Goal: Information Seeking & Learning: Learn about a topic

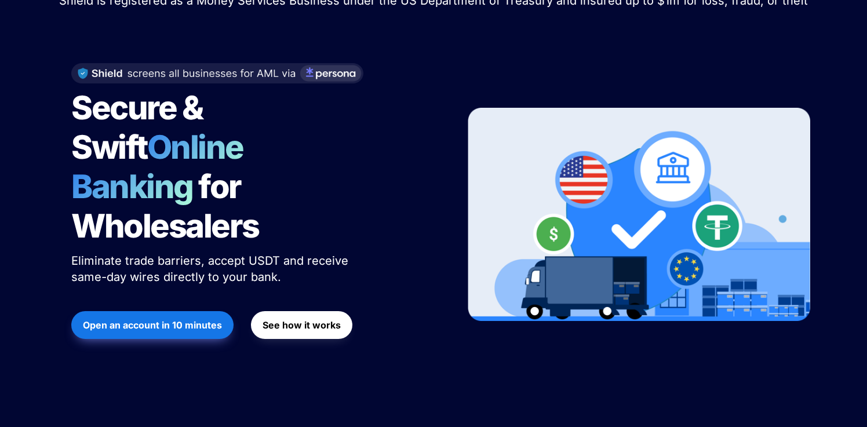
scroll to position [119, 0]
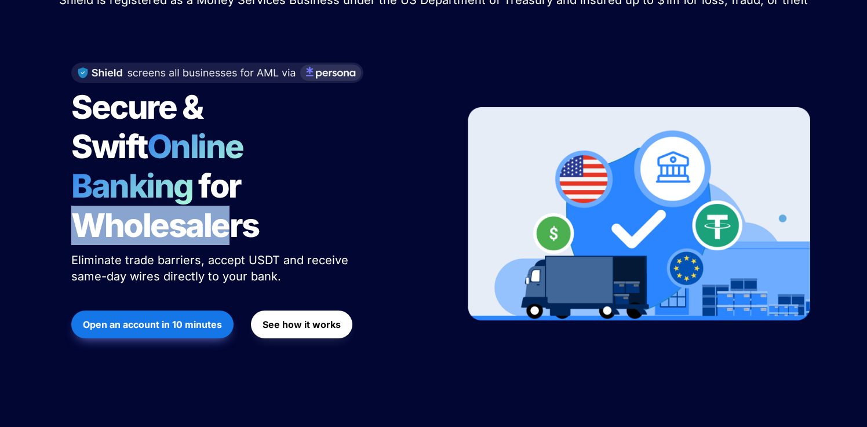
drag, startPoint x: 48, startPoint y: 183, endPoint x: 225, endPoint y: 194, distance: 178.2
click at [225, 194] on div "Shield recently announced a $5 million fundraise! Read the full story here . Sh…" at bounding box center [433, 157] width 867 height 485
drag, startPoint x: 300, startPoint y: 191, endPoint x: 275, endPoint y: 171, distance: 31.8
click at [65, 169] on div "Secure & Swift Online Banking for Wholesalers Eliminate trade barriers, accept …" at bounding box center [254, 214] width 394 height 326
click at [287, 171] on h1 "Secure & Swift Online Banking for Wholesalers" at bounding box center [216, 166] width 290 height 167
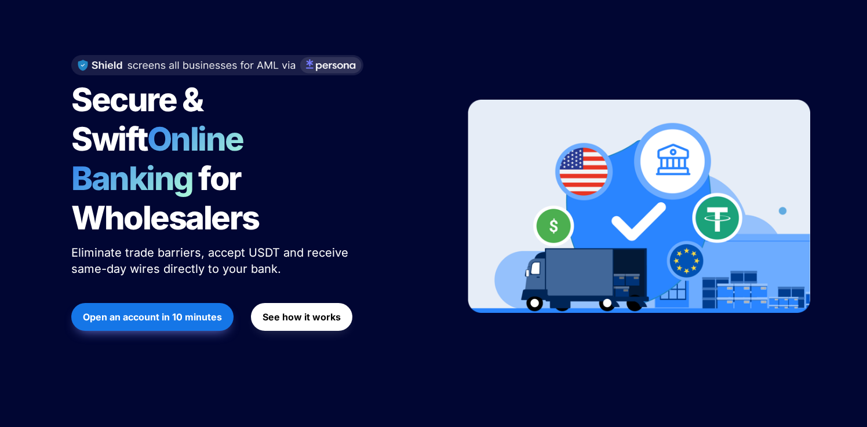
scroll to position [138, 0]
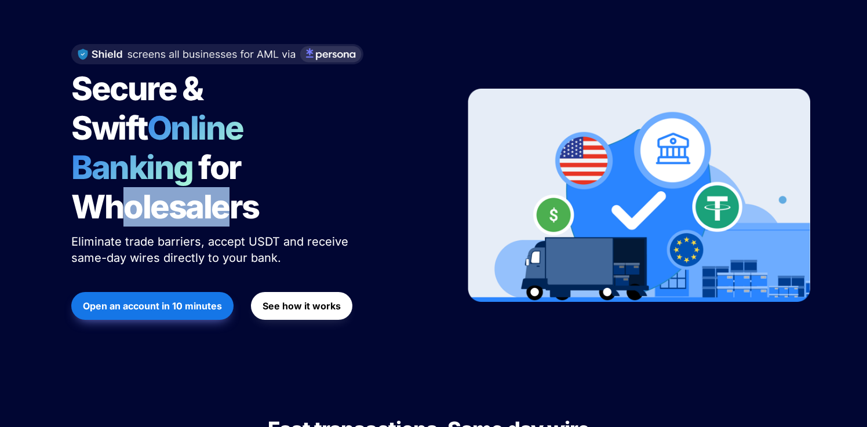
drag, startPoint x: 130, startPoint y: 172, endPoint x: 228, endPoint y: 172, distance: 98.0
click at [228, 172] on span "for Wholesalers" at bounding box center [165, 187] width 188 height 79
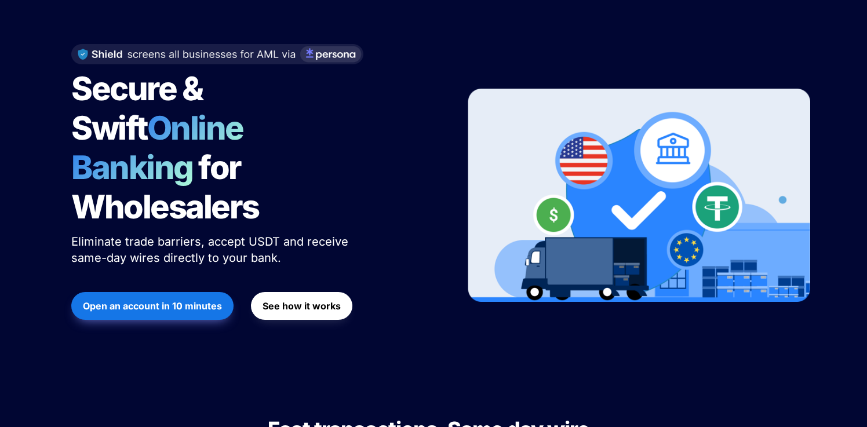
click at [312, 171] on h1 "Secure & Swift Online Banking for Wholesalers" at bounding box center [216, 147] width 290 height 167
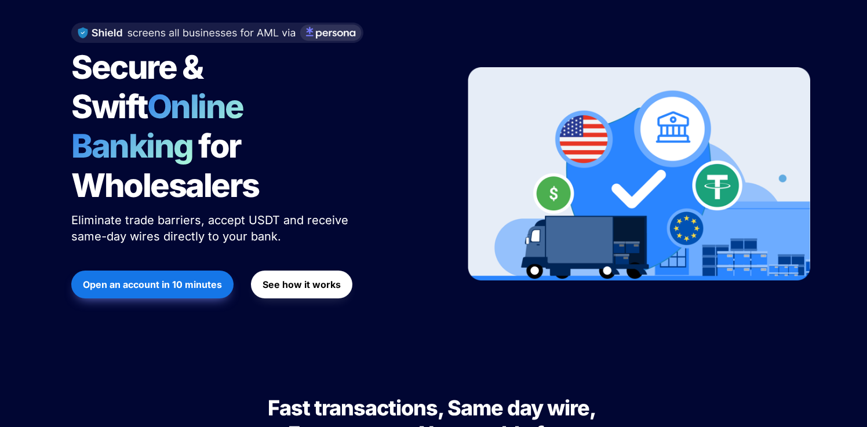
scroll to position [0, 0]
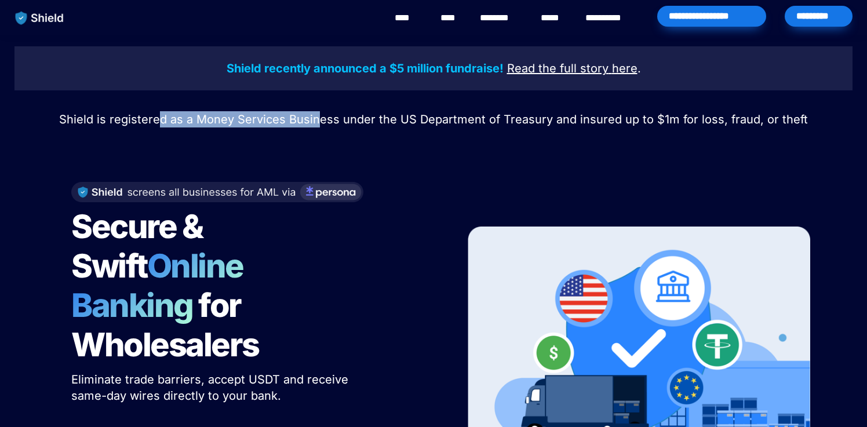
drag, startPoint x: 161, startPoint y: 120, endPoint x: 322, endPoint y: 120, distance: 160.5
click at [322, 120] on span "Shield is registered as a Money Services Business under the US Department of Tr…" at bounding box center [433, 119] width 749 height 14
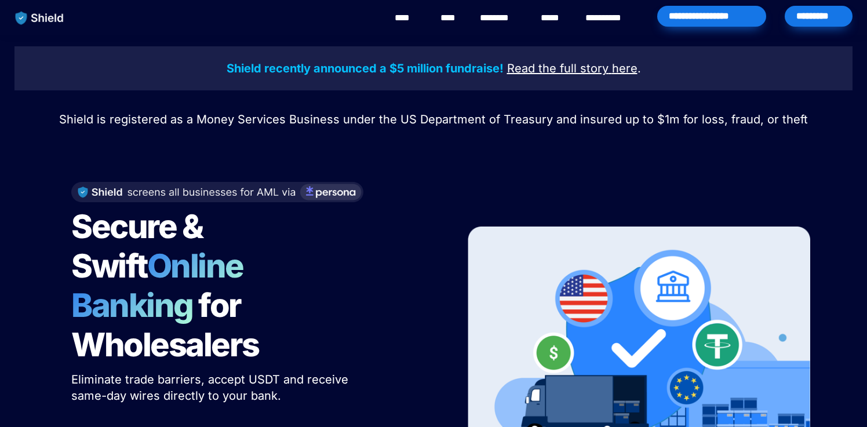
click at [383, 128] on p "Shield is registered as a Money Services Business under the US Department of Tr…" at bounding box center [433, 119] width 838 height 21
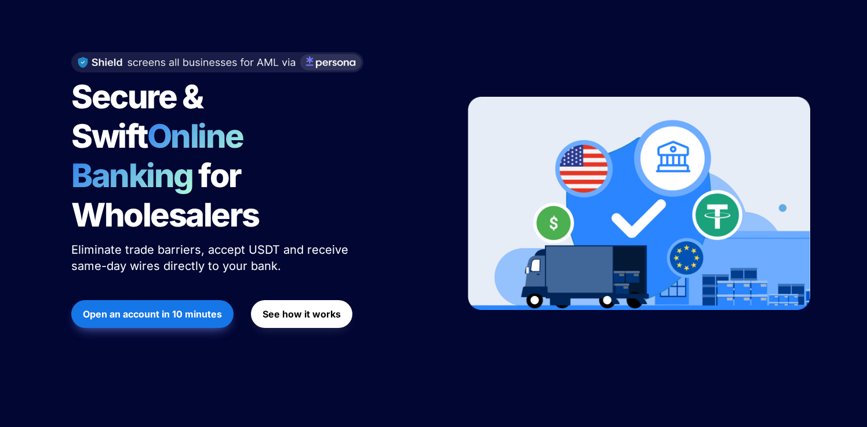
scroll to position [130, 0]
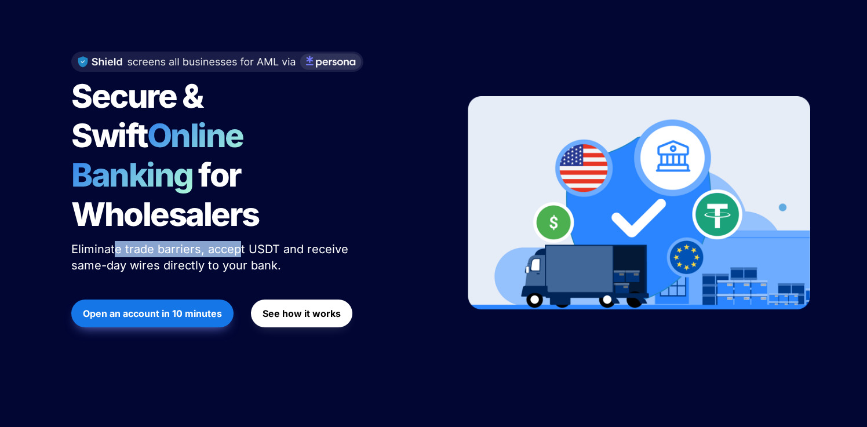
drag, startPoint x: 115, startPoint y: 204, endPoint x: 238, endPoint y: 210, distance: 123.6
click at [238, 242] on span "Eliminate trade barriers, accept USDT and receive same-day wires directly to yo…" at bounding box center [211, 257] width 281 height 30
click at [266, 242] on span "Eliminate trade barriers, accept USDT and receive same-day wires directly to yo…" at bounding box center [211, 257] width 281 height 30
drag, startPoint x: 292, startPoint y: 210, endPoint x: 316, endPoint y: 206, distance: 24.8
click at [293, 242] on span "Eliminate trade barriers, accept USDT and receive same-day wires directly to yo…" at bounding box center [211, 257] width 281 height 30
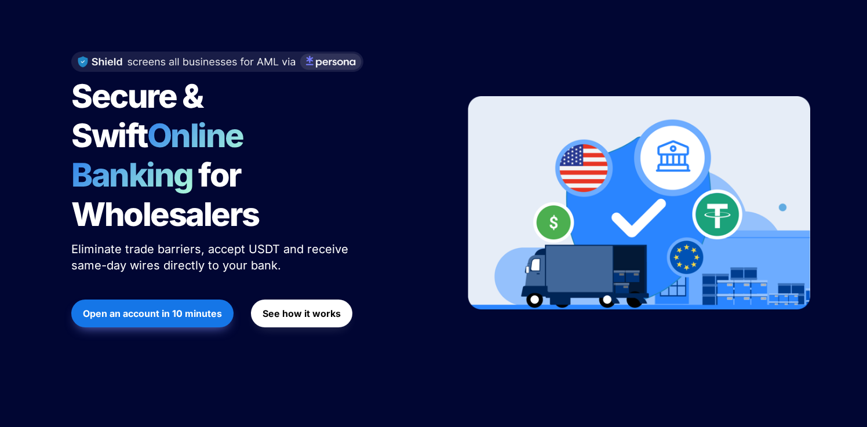
click at [335, 242] on span "Eliminate trade barriers, accept USDT and receive same-day wires directly to yo…" at bounding box center [211, 257] width 281 height 30
drag, startPoint x: 203, startPoint y: 216, endPoint x: 336, endPoint y: 217, distance: 132.2
click at [336, 239] on p "Eliminate trade barriers, accept USDT and receive same-day wires directly to yo…" at bounding box center [216, 257] width 290 height 37
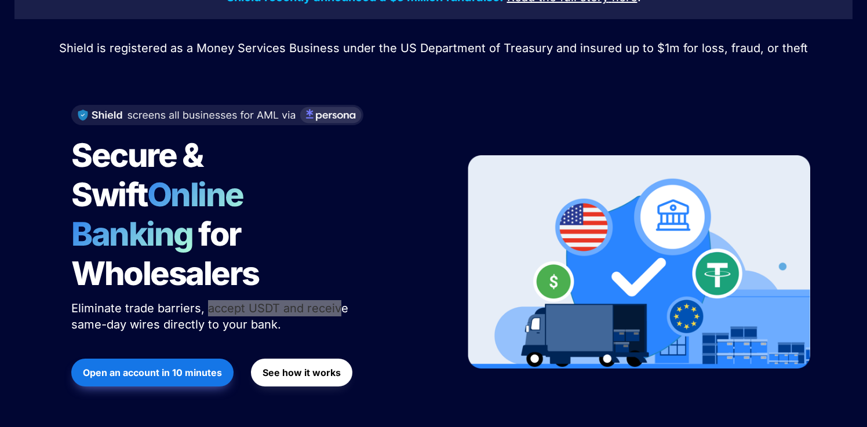
scroll to position [0, 0]
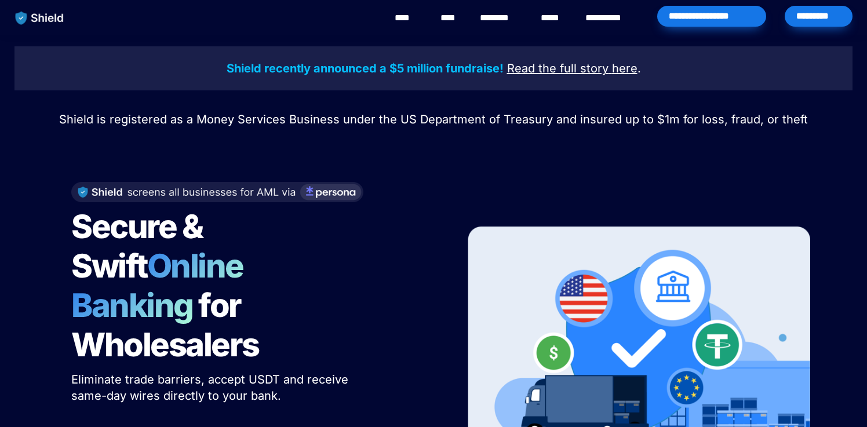
click at [174, 31] on div "**********" at bounding box center [475, 18] width 774 height 36
click at [249, 113] on span "Shield is registered as a Money Services Business under the US Department of Tr…" at bounding box center [433, 119] width 749 height 14
click at [261, 118] on span "Shield is registered as a Money Services Business under the US Department of Tr…" at bounding box center [433, 119] width 749 height 14
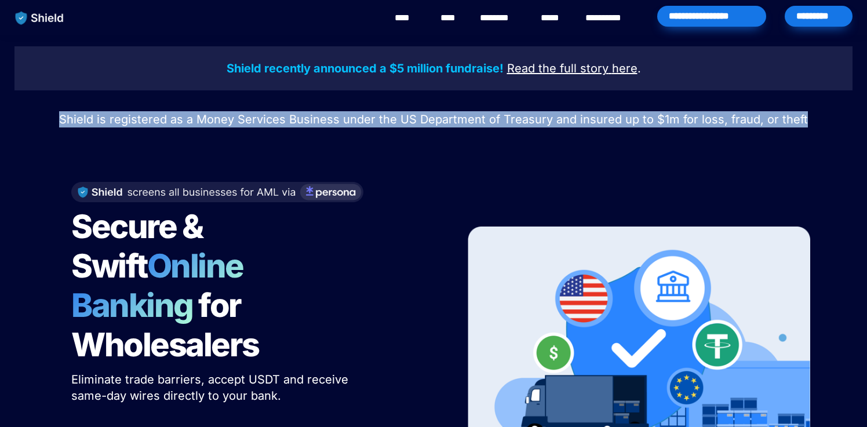
click at [261, 118] on span "Shield is registered as a Money Services Business under the US Department of Tr…" at bounding box center [433, 119] width 749 height 14
click at [508, 19] on link "********" at bounding box center [500, 18] width 41 height 14
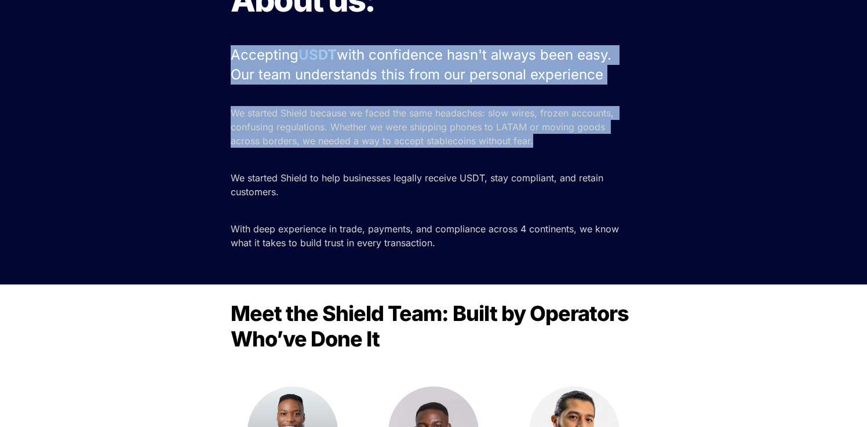
scroll to position [95, 0]
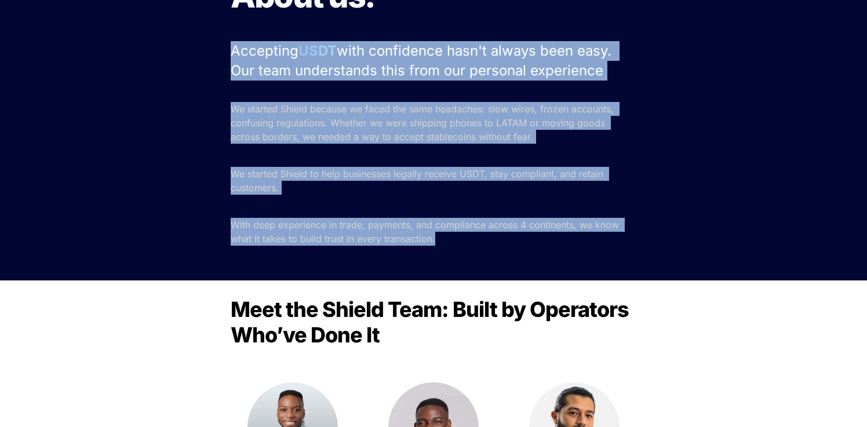
drag, startPoint x: 265, startPoint y: 154, endPoint x: 478, endPoint y: 249, distance: 232.7
click at [478, 249] on div "About us: Accepting USDT with confidence hasn't always been easy. Our team unde…" at bounding box center [433, 110] width 867 height 341
copy div "Accepting USDT with confidence hasn't always been easy. Our team understands th…"
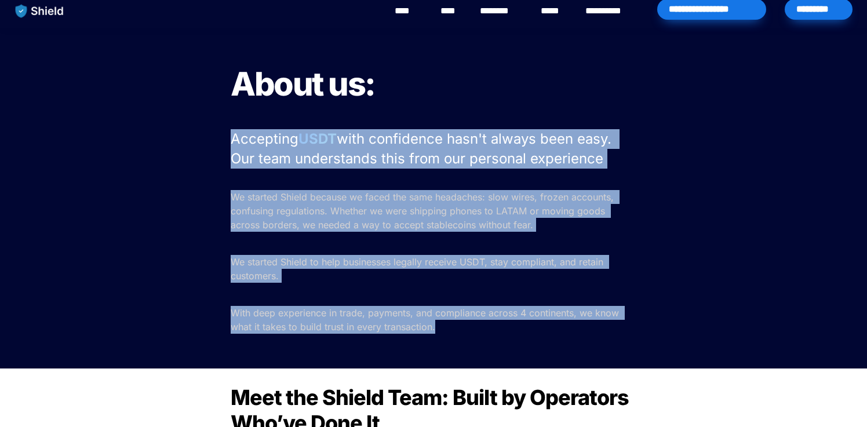
scroll to position [0, 0]
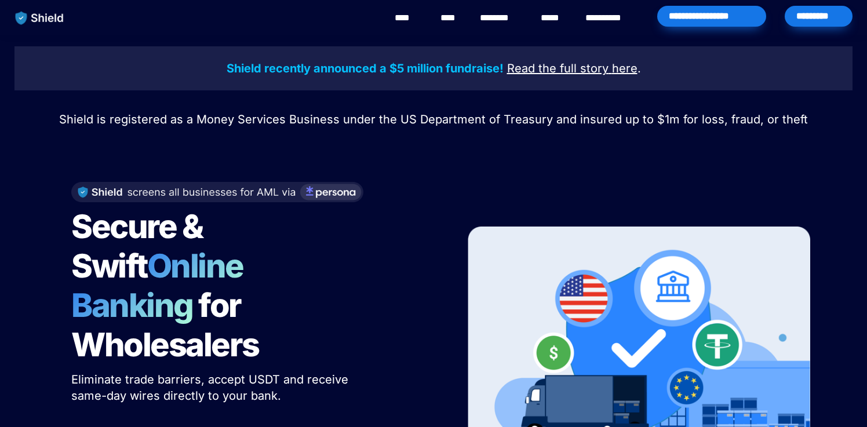
click at [249, 128] on p "Shield is registered as a Money Services Business under the US Department of Tr…" at bounding box center [433, 119] width 838 height 21
click at [294, 121] on span "Shield is registered as a Money Services Business under the US Department of Tr…" at bounding box center [433, 119] width 749 height 14
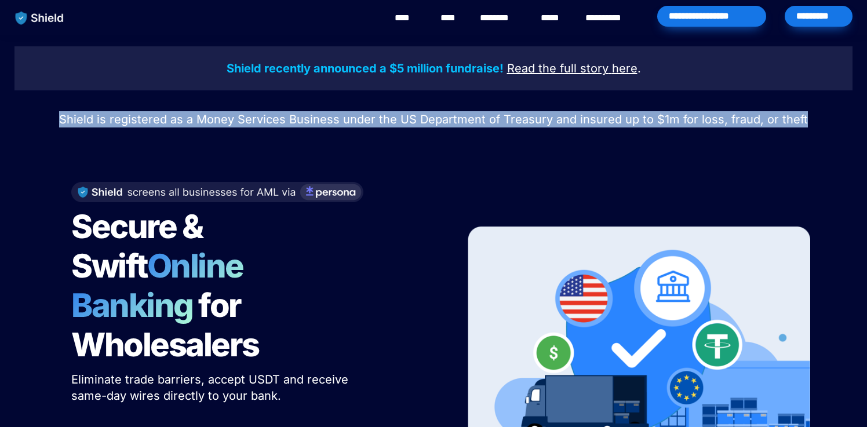
click at [294, 121] on span "Shield is registered as a Money Services Business under the US Department of Tr…" at bounding box center [433, 119] width 749 height 14
click at [286, 127] on div at bounding box center [286, 127] width 0 height 0
drag, startPoint x: 329, startPoint y: 231, endPoint x: 464, endPoint y: 234, distance: 135.7
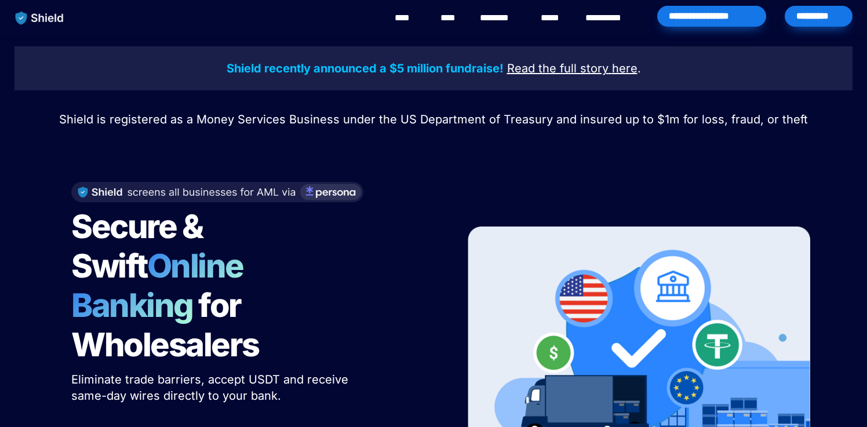
drag, startPoint x: 446, startPoint y: 240, endPoint x: 334, endPoint y: 233, distance: 111.5
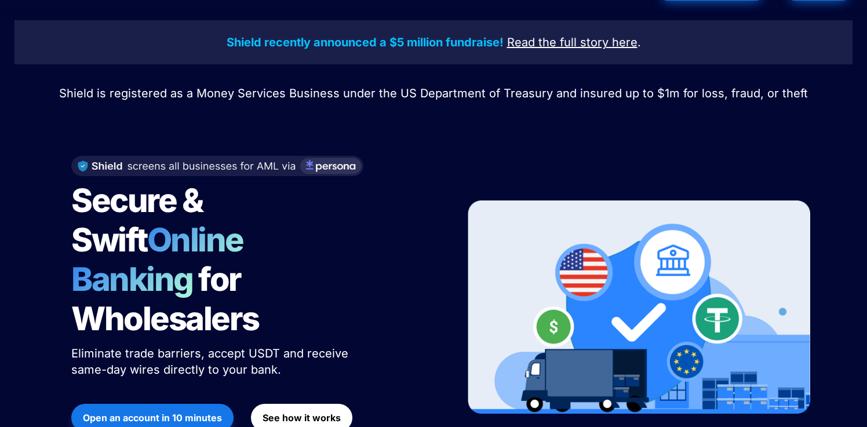
scroll to position [28, 0]
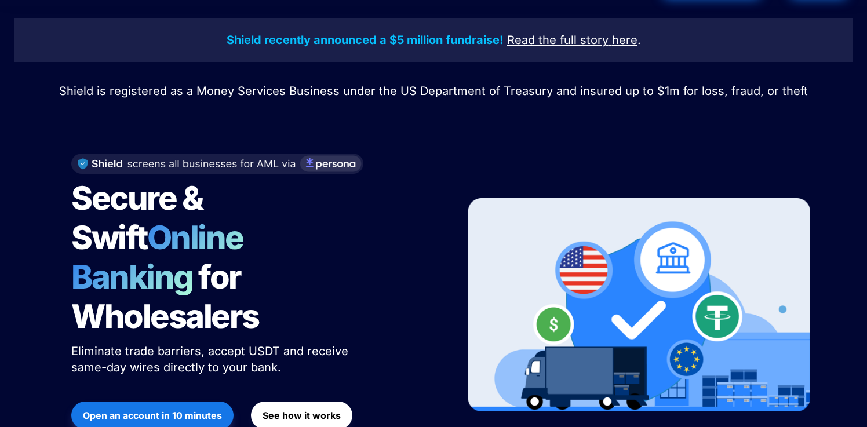
click at [174, 121] on div "Shield recently announced a $5 million fundraise! Read the full story here . Sh…" at bounding box center [433, 248] width 867 height 485
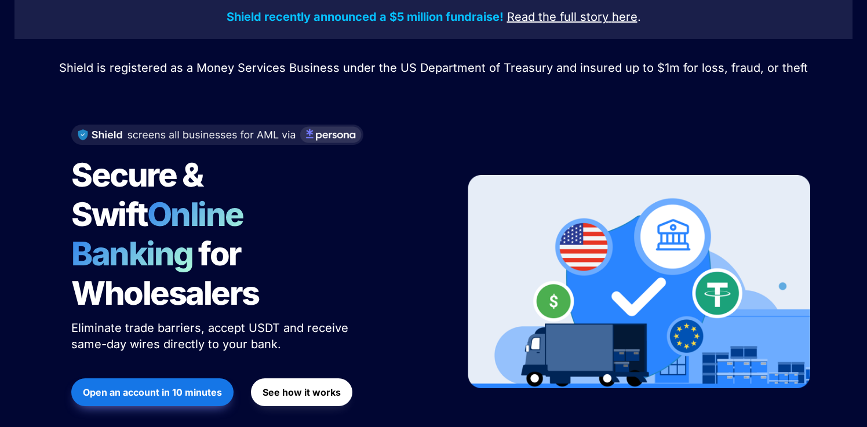
scroll to position [52, 0]
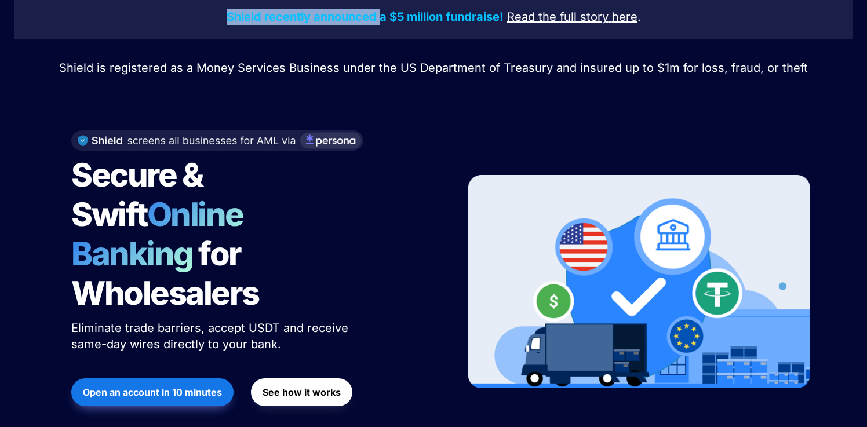
drag, startPoint x: 283, startPoint y: 14, endPoint x: 381, endPoint y: 13, distance: 97.4
click at [381, 13] on p "Shield recently announced a $5 million fundraise! Read the full story here ." at bounding box center [433, 16] width 809 height 21
click at [404, 13] on strong "Shield recently announced a $5 million fundraise!" at bounding box center [365, 17] width 277 height 14
click at [569, 16] on u "Read the full story" at bounding box center [557, 17] width 101 height 14
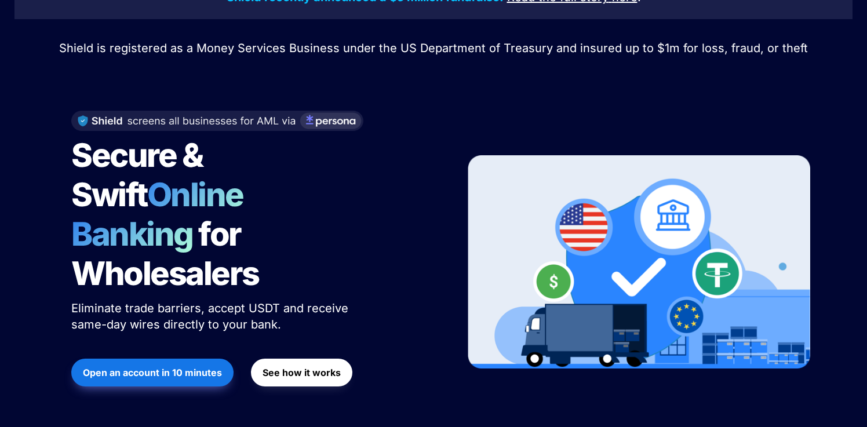
scroll to position [72, 0]
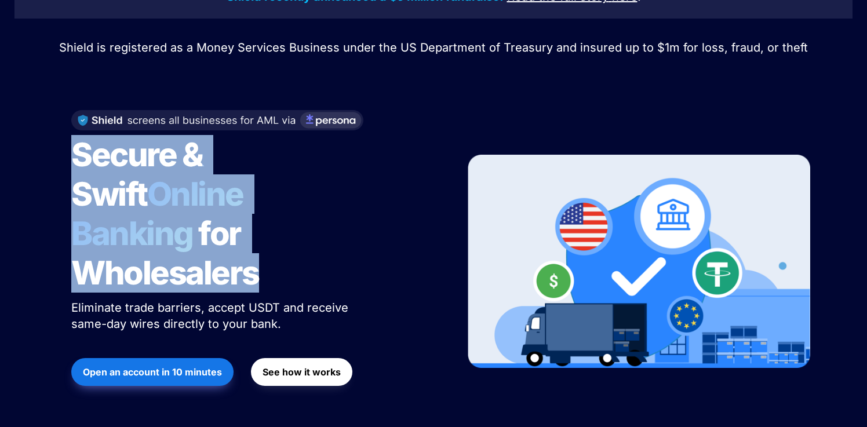
drag, startPoint x: 70, startPoint y: 155, endPoint x: 303, endPoint y: 223, distance: 243.2
click at [304, 223] on div "Secure & Swift Online Banking for Wholesalers Eliminate trade barriers, accept …" at bounding box center [254, 262] width 394 height 326
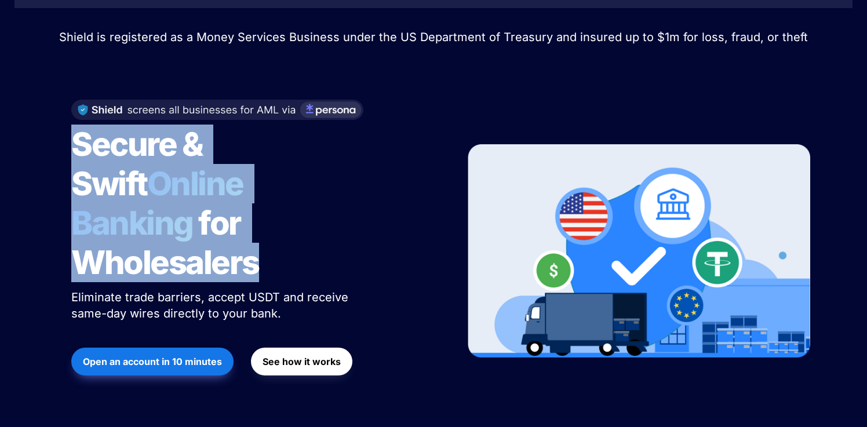
scroll to position [97, 0]
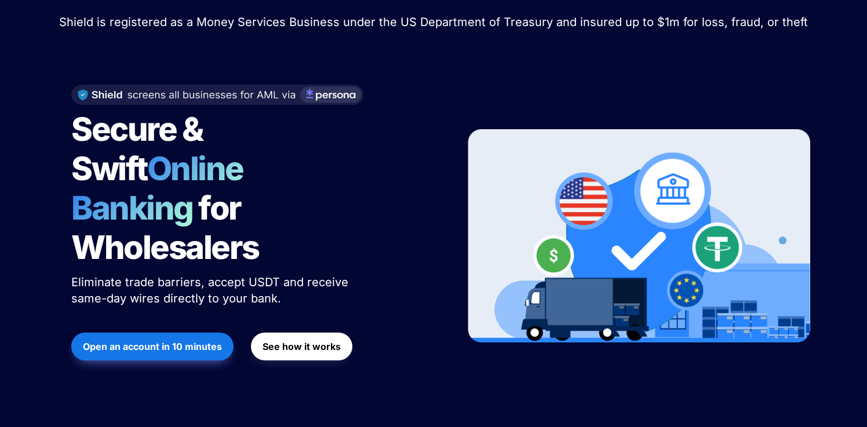
click at [187, 275] on span "Eliminate trade barriers, accept USDT and receive same-day wires directly to yo…" at bounding box center [211, 290] width 281 height 30
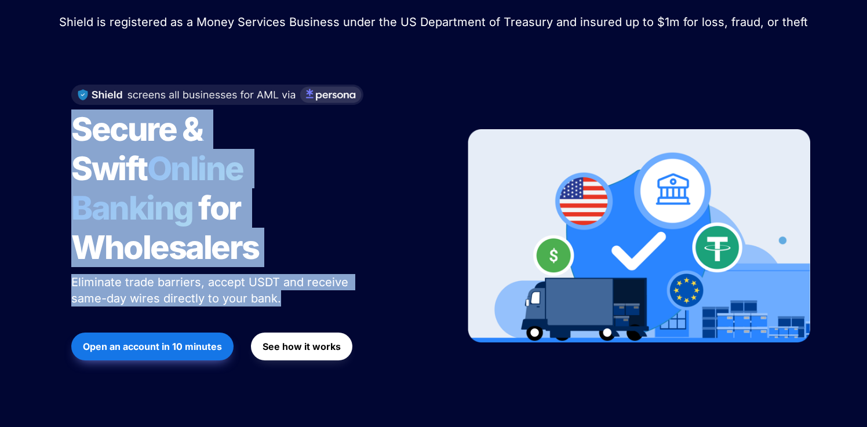
drag, startPoint x: 113, startPoint y: 213, endPoint x: 72, endPoint y: 139, distance: 84.3
click at [72, 139] on div "Secure & Swift Online Banking for Wholesalers Eliminate trade barriers, accept …" at bounding box center [254, 236] width 394 height 326
click at [64, 93] on div at bounding box center [64, 93] width 0 height 0
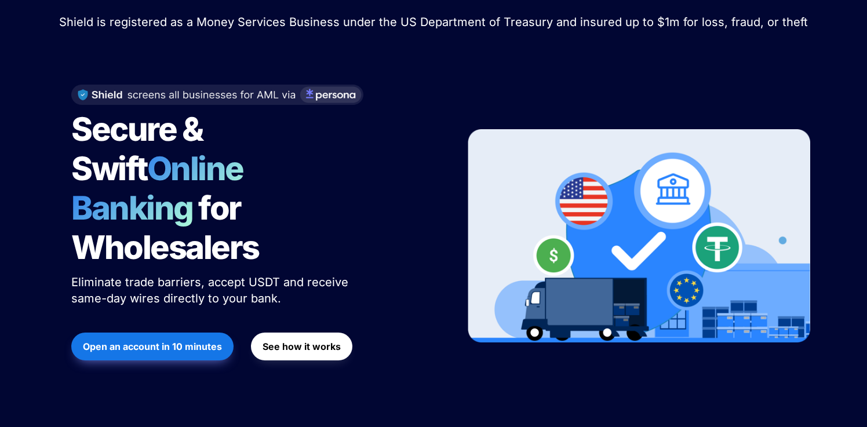
drag, startPoint x: 112, startPoint y: 370, endPoint x: 301, endPoint y: 386, distance: 189.6
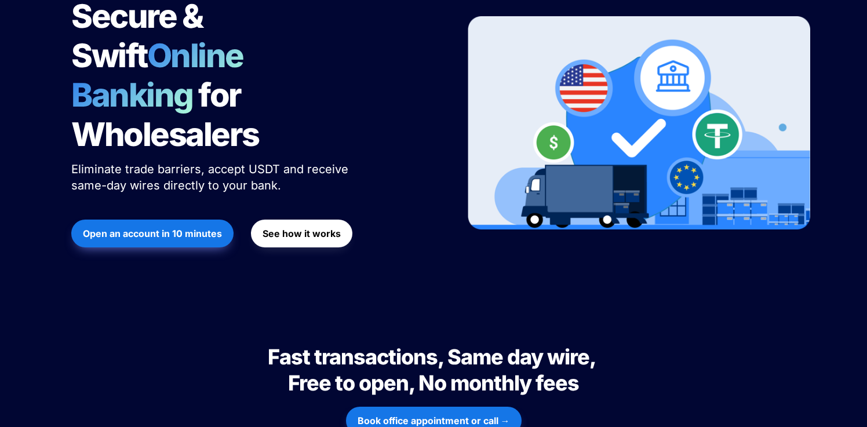
click at [75, 159] on p "Eliminate trade barriers, accept USDT and receive same-day wires directly to yo…" at bounding box center [216, 177] width 290 height 37
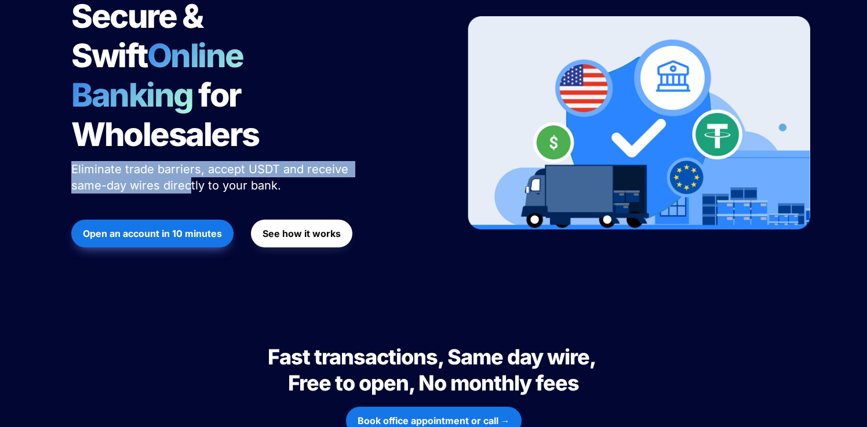
drag, startPoint x: 50, startPoint y: 127, endPoint x: 187, endPoint y: 145, distance: 137.4
click at [187, 145] on div "Shield recently announced a $5 million fundraise! Read the full story here . Sh…" at bounding box center [433, 66] width 867 height 485
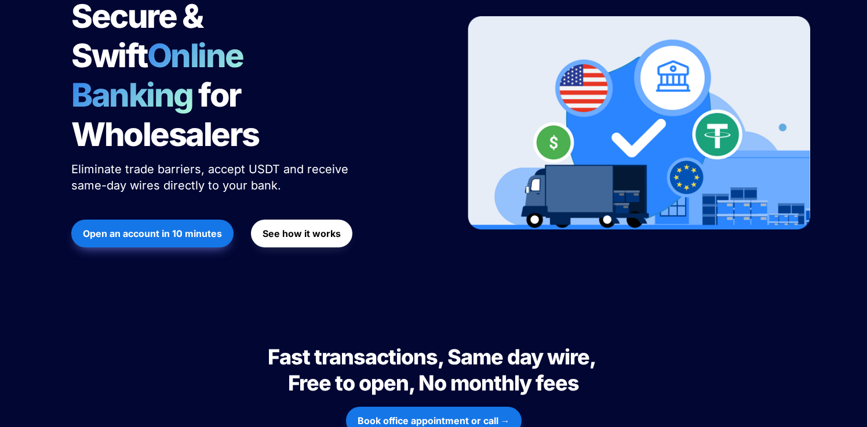
click at [282, 159] on p "Eliminate trade barriers, accept USDT and receive same-day wires directly to yo…" at bounding box center [216, 177] width 290 height 37
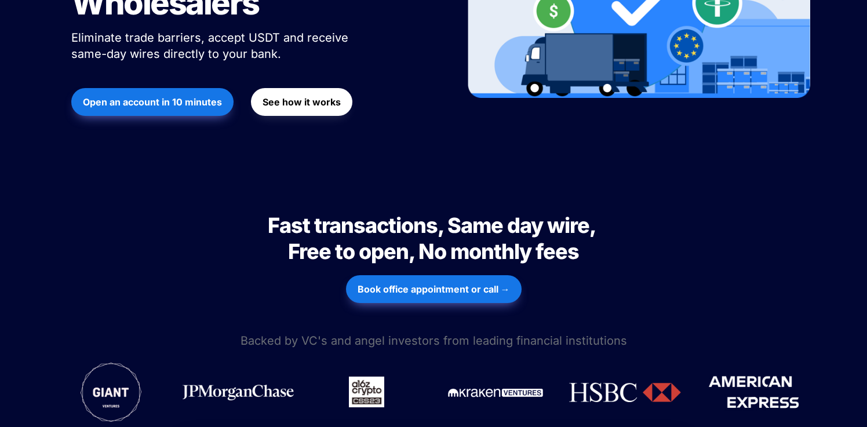
scroll to position [343, 0]
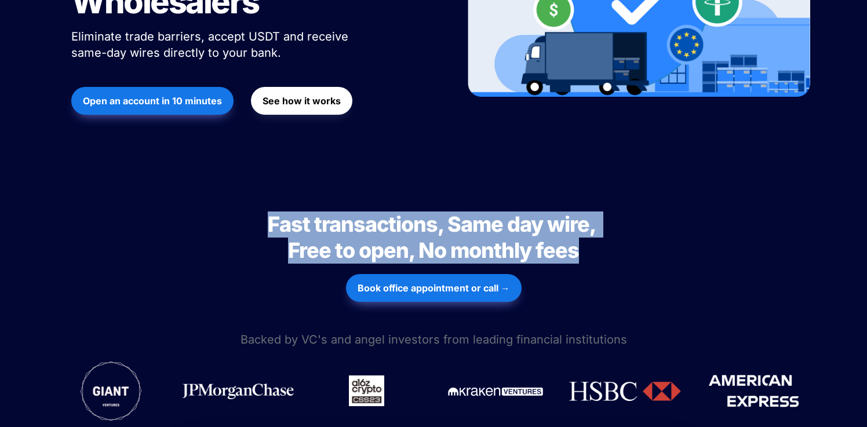
drag, startPoint x: 327, startPoint y: 185, endPoint x: 625, endPoint y: 211, distance: 299.0
click at [627, 211] on h2 "Fast transactions, Same day wire, Free to open, No monthly fees" at bounding box center [434, 237] width 406 height 61
drag, startPoint x: 629, startPoint y: 231, endPoint x: 592, endPoint y: 228, distance: 37.2
click at [619, 224] on div at bounding box center [619, 224] width 0 height 0
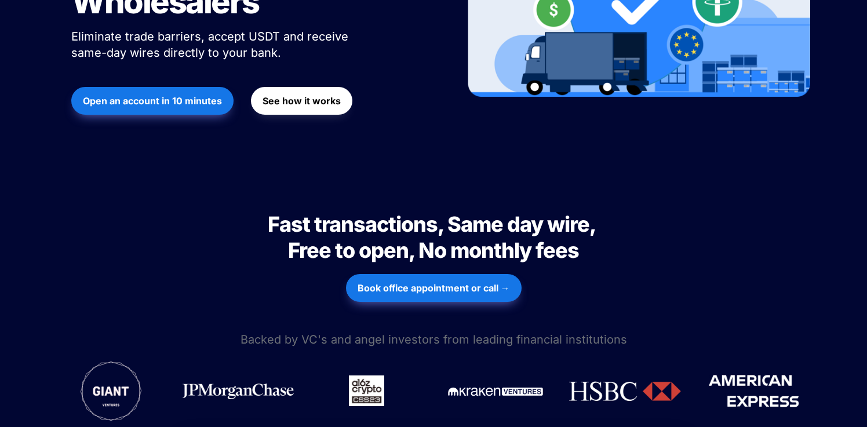
drag, startPoint x: 332, startPoint y: 316, endPoint x: 554, endPoint y: 320, distance: 221.4
click at [208, 218] on div "Fast transactions, Same day wire, Free to open, No monthly fees Fast transactio…" at bounding box center [433, 253] width 867 height 152
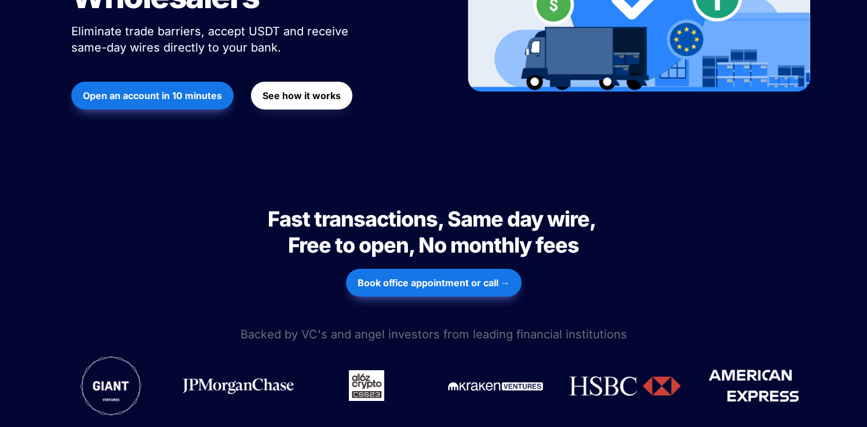
scroll to position [356, 0]
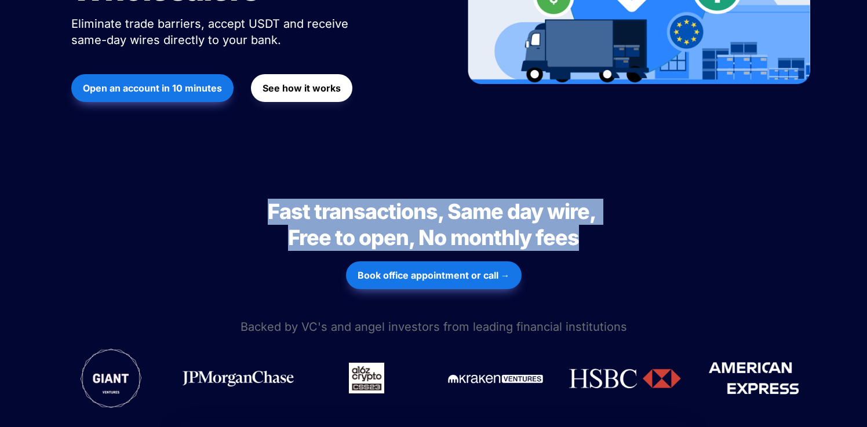
drag, startPoint x: 270, startPoint y: 168, endPoint x: 625, endPoint y: 207, distance: 358.0
click at [635, 207] on h2 "Fast transactions, Same day wire, Free to open, No monthly fees" at bounding box center [434, 224] width 406 height 61
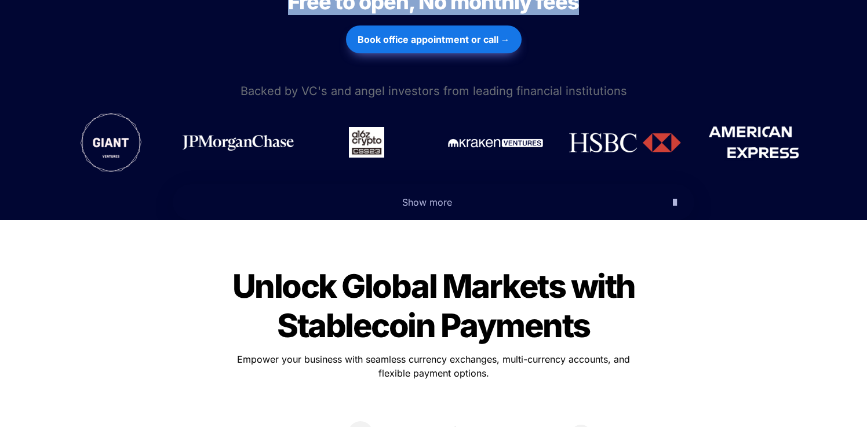
scroll to position [594, 0]
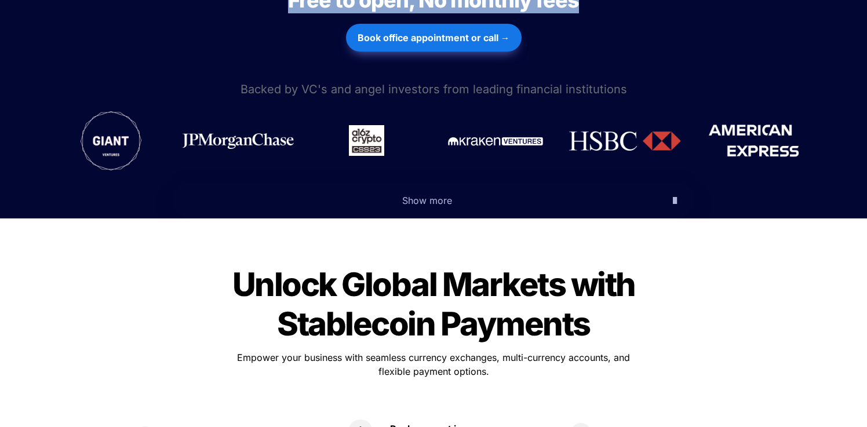
click at [673, 194] on icon "button" at bounding box center [675, 201] width 4 height 14
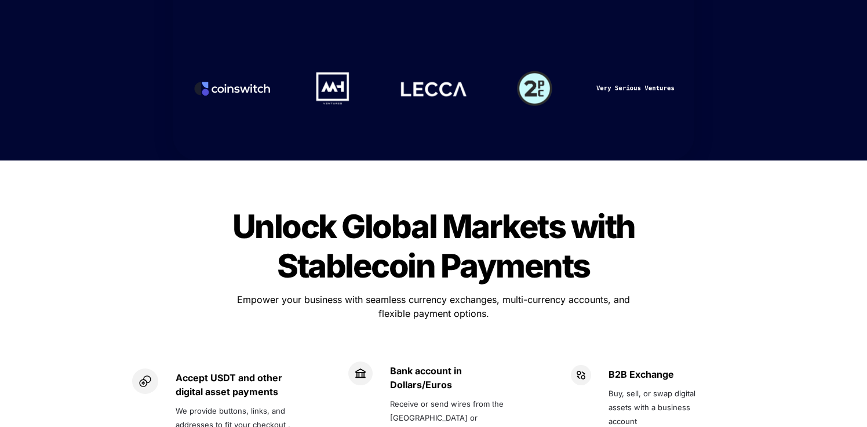
scroll to position [999, 0]
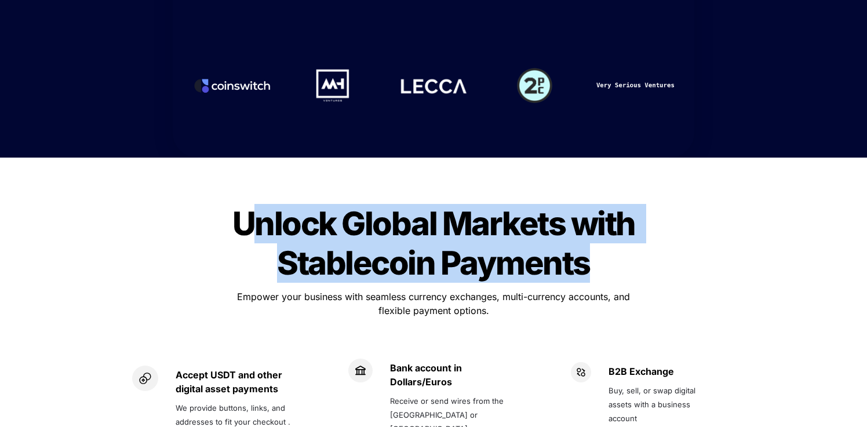
drag, startPoint x: 261, startPoint y: 184, endPoint x: 608, endPoint y: 233, distance: 350.7
click at [598, 230] on h1 "Unlock Global Markets with Stablecoin Payments" at bounding box center [434, 243] width 406 height 88
click at [591, 244] on div at bounding box center [591, 244] width 0 height 0
click at [585, 213] on span "Unlock Global Markets with Stablecoin Payments" at bounding box center [436, 243] width 409 height 79
drag, startPoint x: 260, startPoint y: 185, endPoint x: 621, endPoint y: 230, distance: 364.4
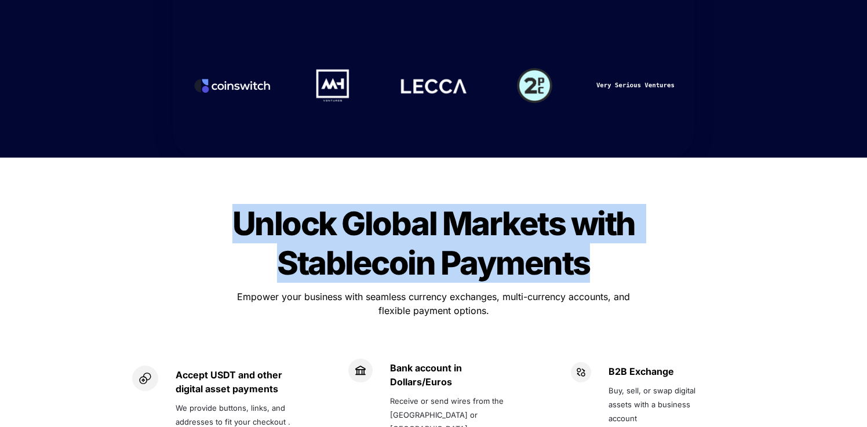
click at [621, 230] on div "Unlock Global Markets with Stablecoin Payments Unlock Global Markets with Stabl…" at bounding box center [434, 342] width 638 height 308
click at [630, 247] on h1 "Unlock Global Markets with Stablecoin Payments" at bounding box center [434, 243] width 406 height 88
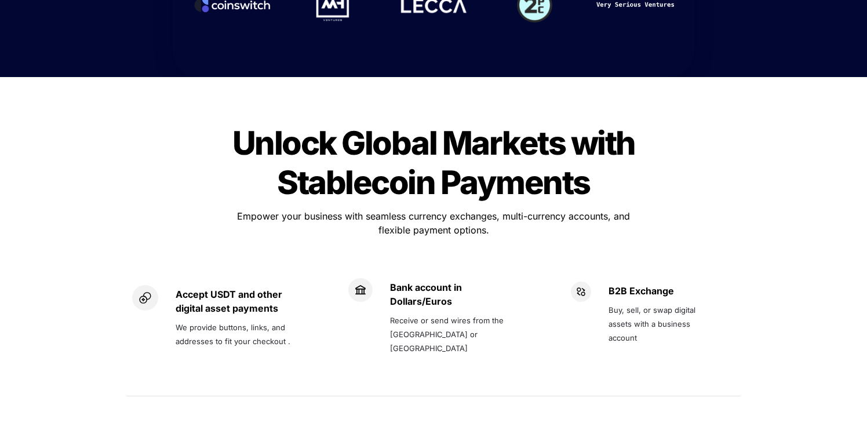
scroll to position [1094, 0]
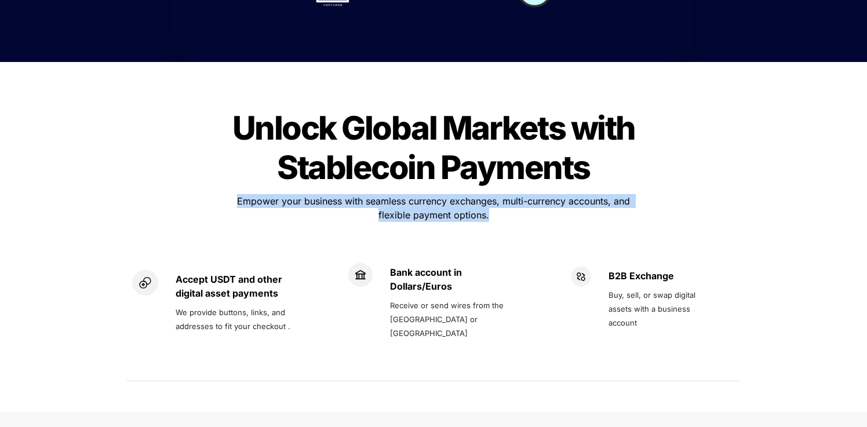
drag, startPoint x: 212, startPoint y: 161, endPoint x: 527, endPoint y: 181, distance: 315.4
click at [527, 181] on div "Unlock Global Markets with Stablecoin Payments Unlock Global Markets with Stabl…" at bounding box center [434, 246] width 638 height 308
click at [519, 181] on div at bounding box center [519, 181] width 0 height 0
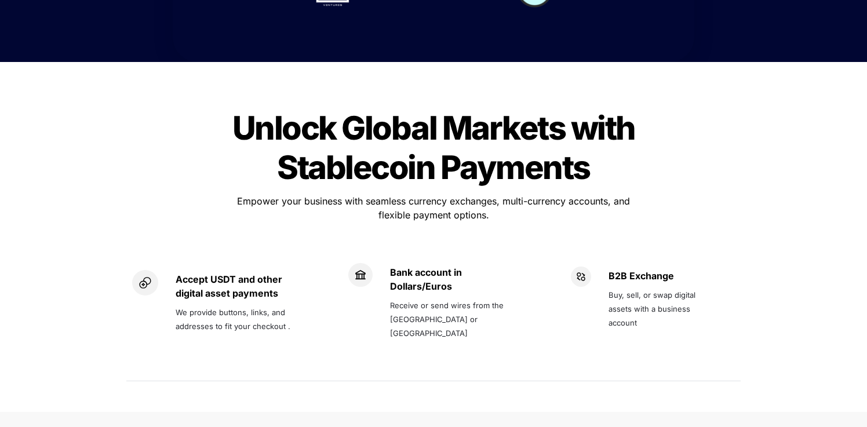
drag, startPoint x: 335, startPoint y: 287, endPoint x: 543, endPoint y: 287, distance: 207.5
click at [636, 170] on div "Unlock Global Markets with Stablecoin Payments Unlock Global Markets with Stabl…" at bounding box center [434, 246] width 638 height 308
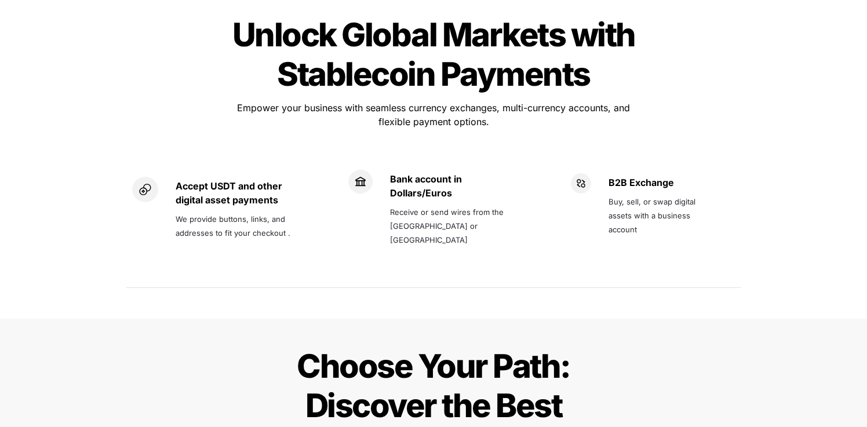
scroll to position [1166, 0]
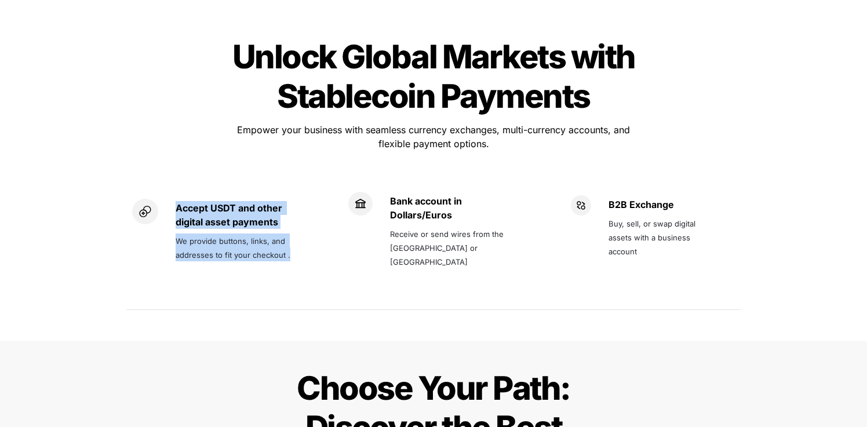
drag, startPoint x: 174, startPoint y: 160, endPoint x: 315, endPoint y: 219, distance: 152.7
click at [316, 218] on div "Accept USDT and other digital asset payments We provide buttons, links, and add…" at bounding box center [222, 237] width 193 height 130
click at [309, 220] on div at bounding box center [309, 220] width 0 height 0
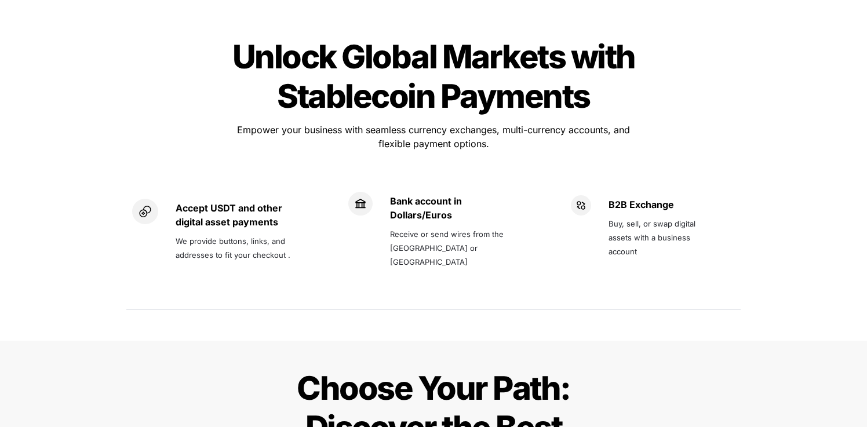
drag, startPoint x: 129, startPoint y: 324, endPoint x: 262, endPoint y: 347, distance: 134.6
click at [385, 153] on div at bounding box center [434, 162] width 406 height 19
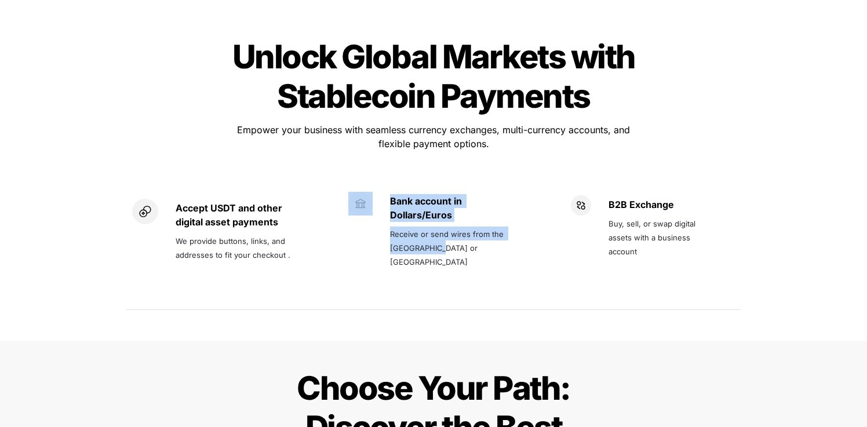
drag, startPoint x: 378, startPoint y: 146, endPoint x: 474, endPoint y: 214, distance: 117.6
click at [473, 210] on div "Bank account in Dollars/Euros Receive or send wires from the US or Europe" at bounding box center [433, 237] width 193 height 130
click at [487, 231] on div "Bank account in Dollars/Euros Receive or send wires from the US or Europe" at bounding box center [433, 237] width 170 height 90
drag, startPoint x: 471, startPoint y: 225, endPoint x: 389, endPoint y: 168, distance: 100.7
click at [389, 192] on div "Bank account in Dollars/Euros Receive or send wires from the US or Europe" at bounding box center [433, 237] width 170 height 90
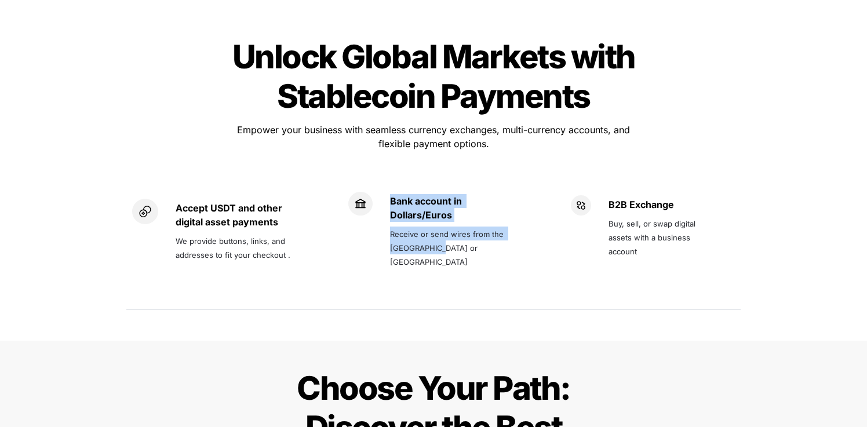
click at [381, 147] on div at bounding box center [381, 147] width 0 height 0
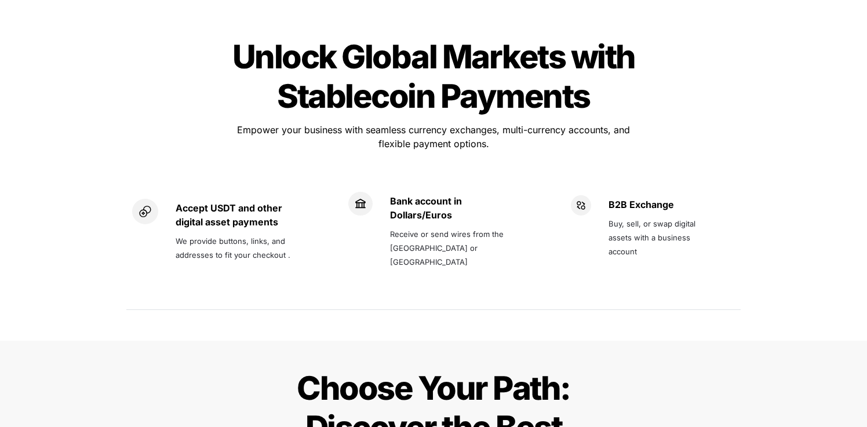
drag, startPoint x: 354, startPoint y: 310, endPoint x: 394, endPoint y: 338, distance: 48.7
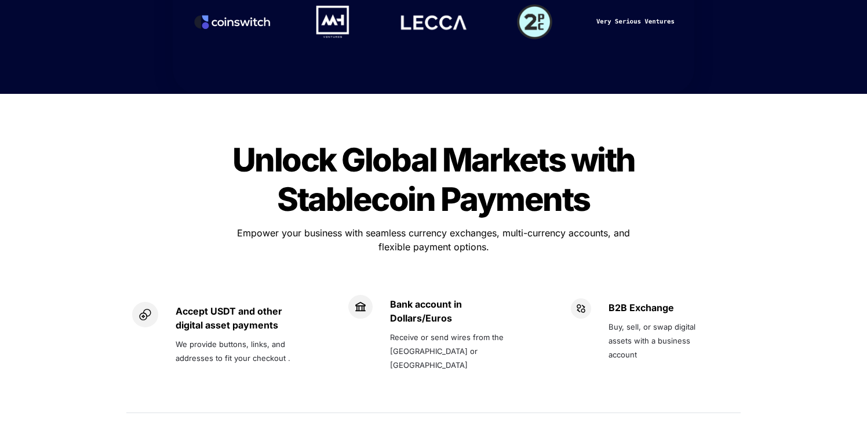
scroll to position [1063, 0]
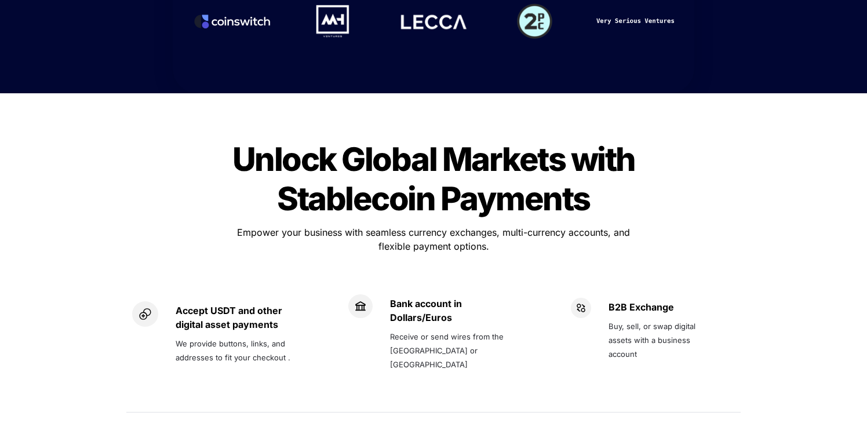
click at [669, 275] on div "B2B Exchange Buy, sell, or swap digital assets with a business account" at bounding box center [644, 340] width 193 height 130
drag, startPoint x: 596, startPoint y: 257, endPoint x: 685, endPoint y: 308, distance: 102.1
click at [685, 308] on div "B2B Exchange Buy, sell, or swap digital assets with a business account" at bounding box center [644, 339] width 170 height 107
click at [736, 313] on div "B2B Exchange Buy, sell, or swap digital assets with a business account" at bounding box center [644, 340] width 193 height 130
drag, startPoint x: 575, startPoint y: 285, endPoint x: 609, endPoint y: 267, distance: 38.9
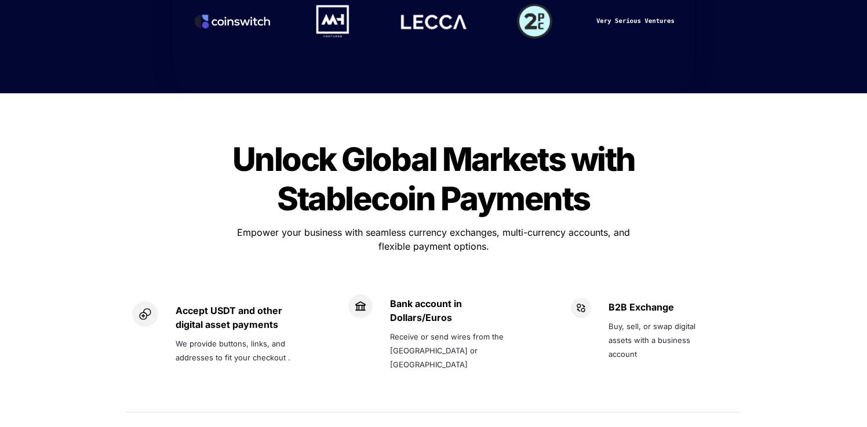
click at [609, 298] on div "B2B Exchange Buy, sell, or swap digital assets with a business account" at bounding box center [662, 339] width 107 height 83
click at [602, 246] on div at bounding box center [602, 246] width 0 height 0
drag, startPoint x: 569, startPoint y: 183, endPoint x: 614, endPoint y: 201, distance: 47.9
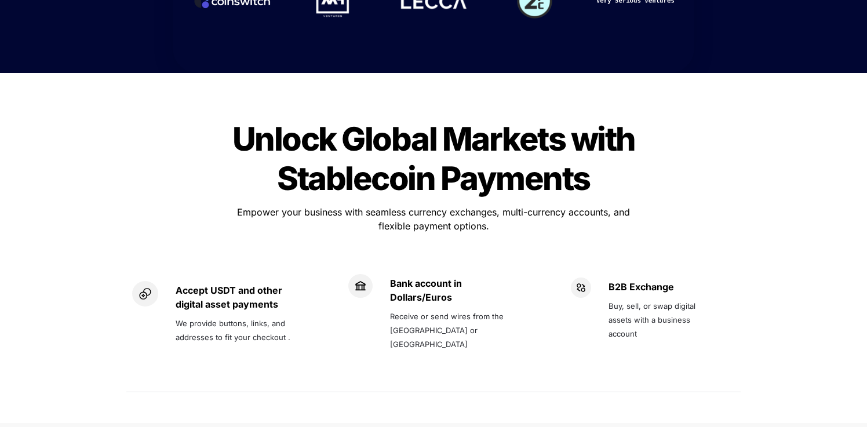
click at [556, 312] on div "B2B Exchange Buy, sell, or swap digital assets with a business account" at bounding box center [644, 319] width 193 height 130
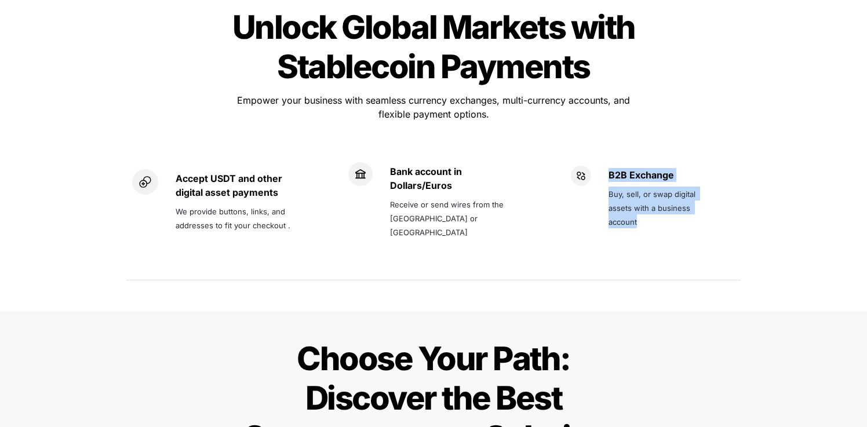
drag, startPoint x: 603, startPoint y: 128, endPoint x: 719, endPoint y: 204, distance: 139.1
click at [673, 198] on div "B2B Exchange Buy, sell, or swap digital assets with a business account" at bounding box center [644, 207] width 147 height 83
click at [724, 204] on div "B2B Exchange Buy, sell, or swap digital assets with a business account" at bounding box center [644, 207] width 170 height 107
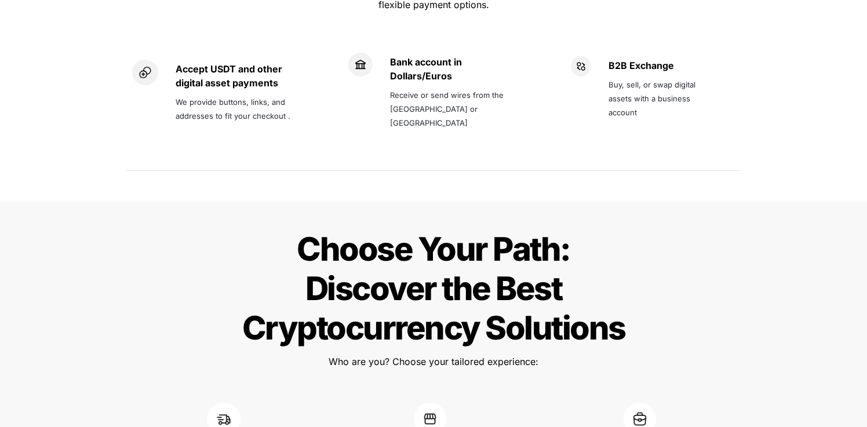
scroll to position [1308, 0]
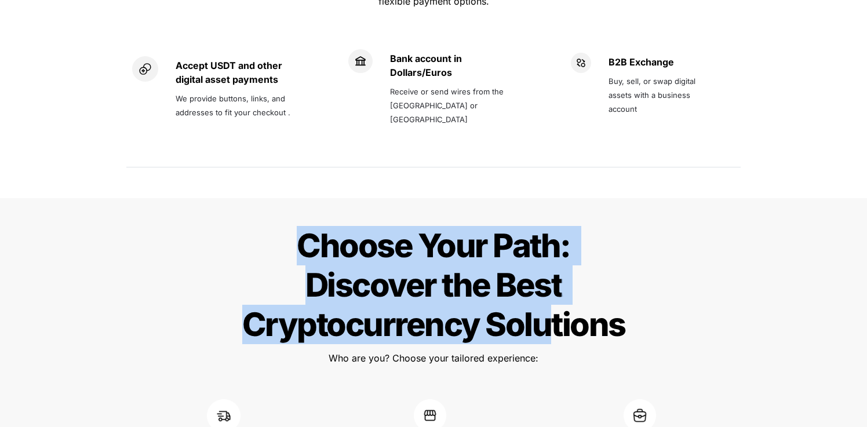
drag, startPoint x: 288, startPoint y: 205, endPoint x: 549, endPoint y: 281, distance: 272.2
click at [549, 281] on h1 "Choose Your Path: Discover the Best Cryptocurrency Solutions" at bounding box center [434, 285] width 406 height 128
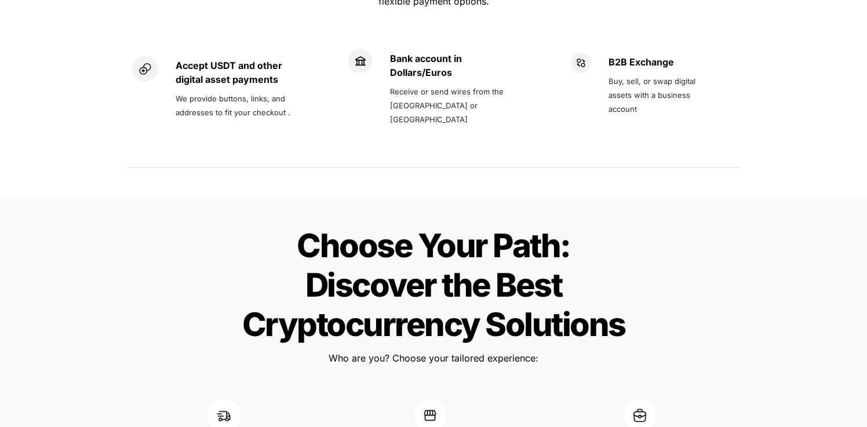
click at [610, 281] on span "Choose Your Path: Discover the Best Cryptocurrency Solutions" at bounding box center [433, 285] width 383 height 118
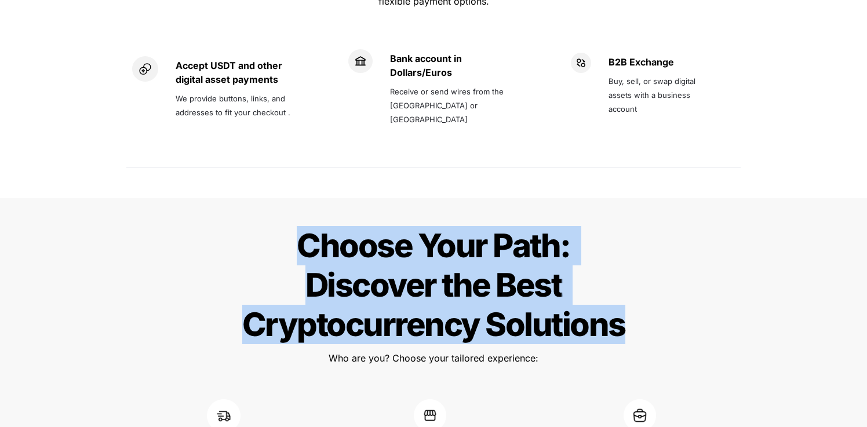
drag, startPoint x: 645, startPoint y: 288, endPoint x: 294, endPoint y: 213, distance: 359.2
click at [294, 213] on div "Choose Your Path: Discover the Best Cryptocurrency Solutions Choose Your Path: …" at bounding box center [433, 374] width 867 height 352
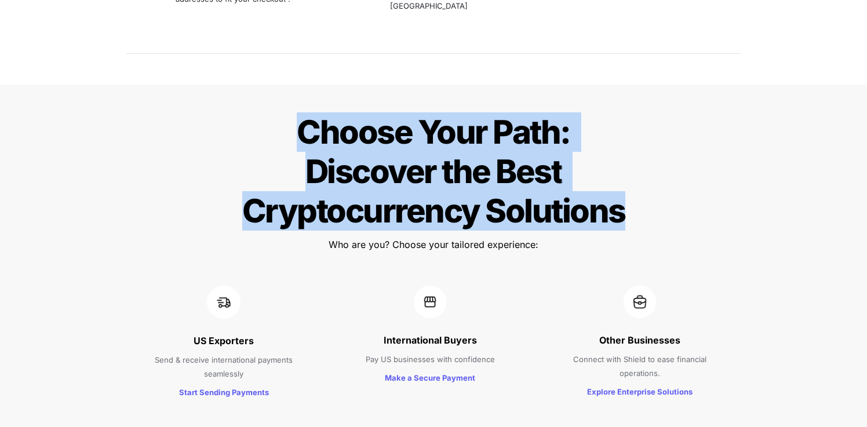
scroll to position [1504, 0]
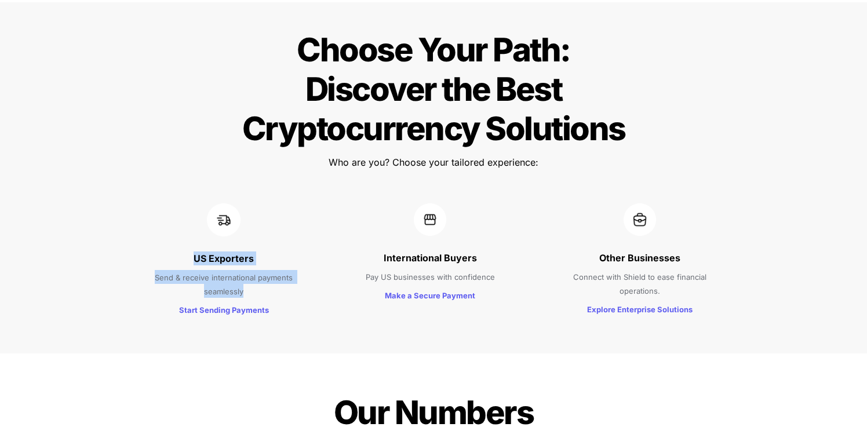
drag, startPoint x: 199, startPoint y: 221, endPoint x: 278, endPoint y: 254, distance: 86.2
click at [278, 254] on div "US Exporters Send & receive international payments seamlessly Start Sending Pay…" at bounding box center [224, 261] width 192 height 139
click at [271, 257] on div at bounding box center [271, 257] width 0 height 0
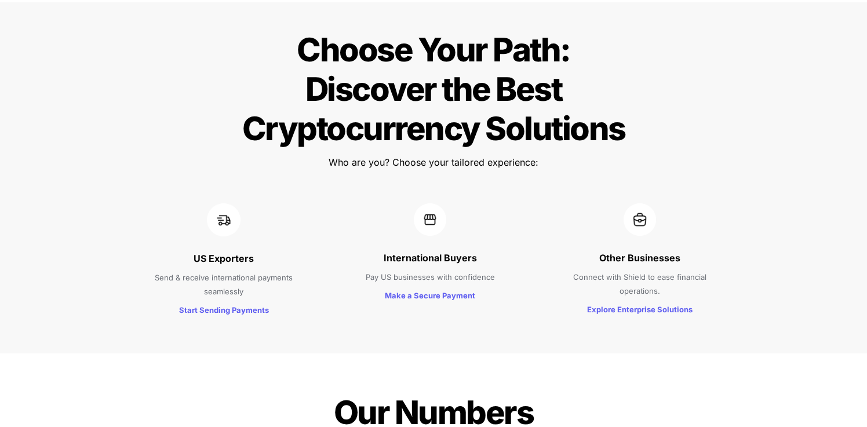
drag, startPoint x: 123, startPoint y: 152, endPoint x: 289, endPoint y: 160, distance: 165.4
click at [379, 249] on p "International Buyers" at bounding box center [430, 258] width 156 height 19
drag, startPoint x: 386, startPoint y: 213, endPoint x: 508, endPoint y: 235, distance: 123.7
click at [508, 235] on div "International Buyers Pay US businesses with confidence Make a Secure Payment" at bounding box center [429, 261] width 185 height 139
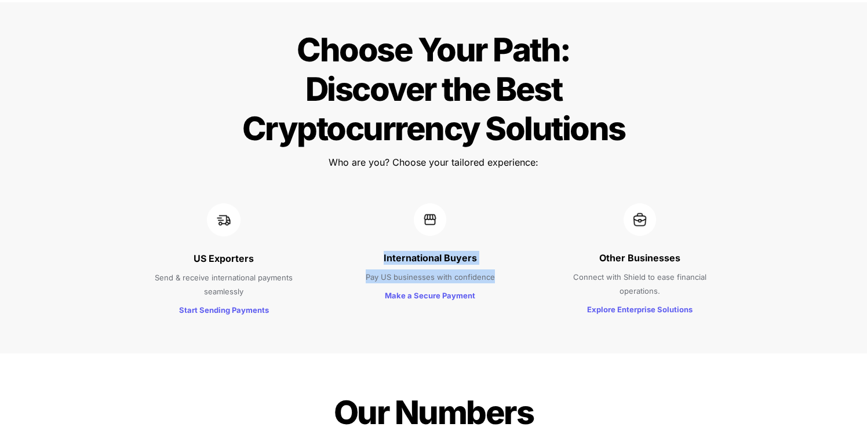
click at [500, 243] on div at bounding box center [500, 243] width 0 height 0
drag, startPoint x: 327, startPoint y: 151, endPoint x: 469, endPoint y: 150, distance: 142.0
drag, startPoint x: 576, startPoint y: 245, endPoint x: 556, endPoint y: 236, distance: 21.0
click at [576, 267] on p "Connect with Shield to ease financial operations." at bounding box center [640, 283] width 170 height 32
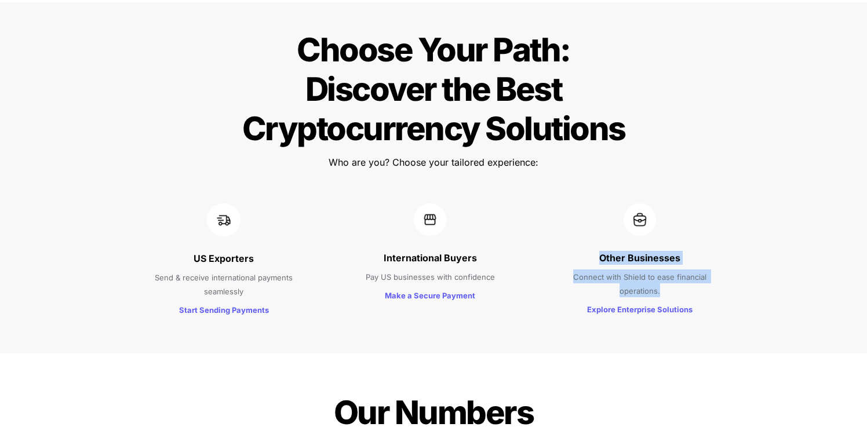
drag, startPoint x: 632, startPoint y: 219, endPoint x: 691, endPoint y: 254, distance: 68.9
click at [691, 254] on div "Other Businesses Connect with Shield to ease financial operations. Explore Ente…" at bounding box center [639, 261] width 199 height 139
click at [683, 257] on div at bounding box center [683, 257] width 0 height 0
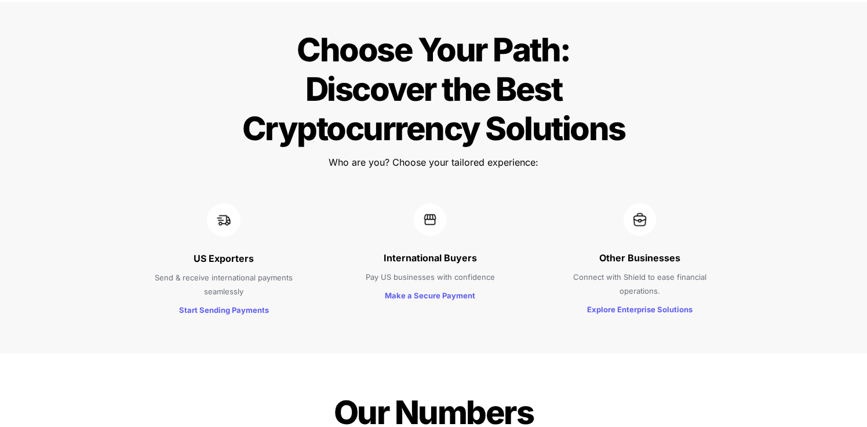
drag, startPoint x: 550, startPoint y: 150, endPoint x: 745, endPoint y: 154, distance: 195.4
click at [547, 388] on h1 "Our Numbers" at bounding box center [434, 412] width 348 height 49
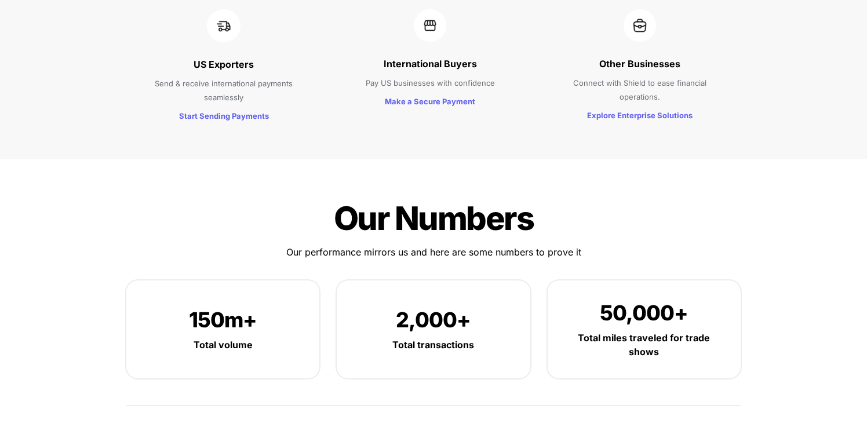
scroll to position [1751, 0]
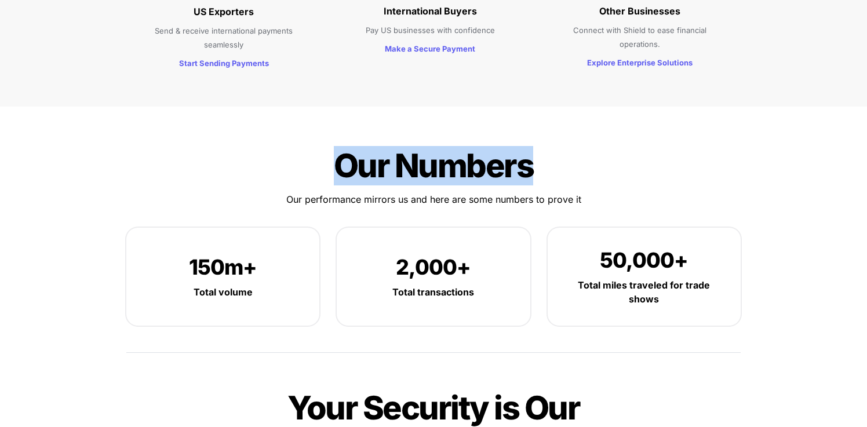
drag, startPoint x: 378, startPoint y: 139, endPoint x: 548, endPoint y: 140, distance: 169.8
click at [548, 141] on h1 "Our Numbers" at bounding box center [434, 165] width 348 height 49
click at [294, 141] on h1 "Our Numbers" at bounding box center [434, 165] width 348 height 49
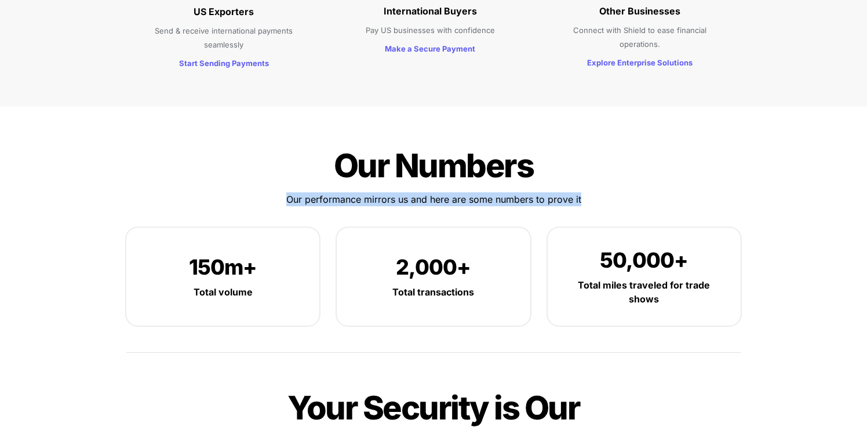
drag, startPoint x: 320, startPoint y: 167, endPoint x: 634, endPoint y: 167, distance: 314.1
click at [634, 190] on p "Our performance mirrors us and here are some numbers to prove it" at bounding box center [434, 199] width 406 height 19
click at [627, 166] on div at bounding box center [627, 166] width 0 height 0
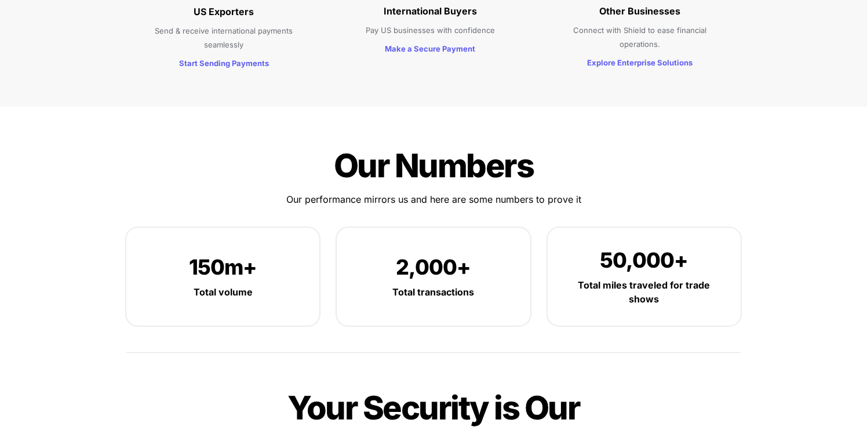
drag, startPoint x: 331, startPoint y: 272, endPoint x: 392, endPoint y: 271, distance: 61.4
click at [217, 228] on div "150m+ Total volume" at bounding box center [222, 277] width 193 height 98
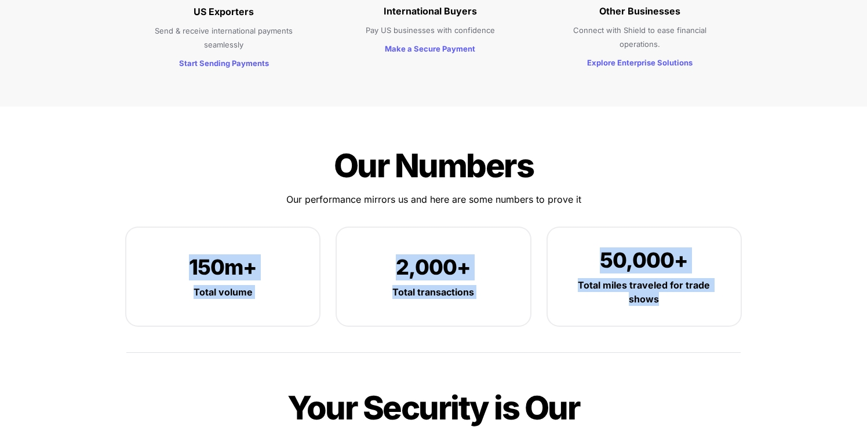
drag, startPoint x: 274, startPoint y: 238, endPoint x: 706, endPoint y: 261, distance: 433.0
click at [706, 261] on div "150m+ Total volume 2,000+ Total transactions 50,000+ Total miles traveled for t…" at bounding box center [433, 277] width 614 height 98
copy div "150m+ Total volume 2,000+ Total transactions 50,000+ Total miles traveled for t…"
click at [698, 287] on div at bounding box center [698, 287] width 0 height 0
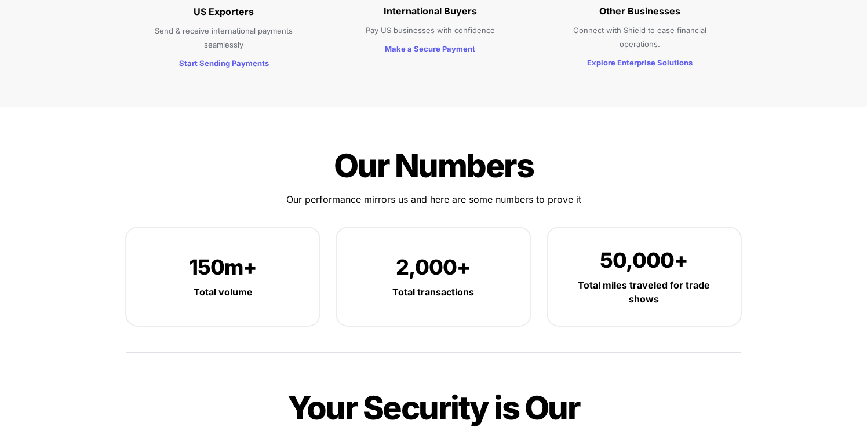
drag, startPoint x: 338, startPoint y: 112, endPoint x: 455, endPoint y: 141, distance: 120.6
click at [281, 283] on p "Total volume" at bounding box center [223, 292] width 158 height 19
drag, startPoint x: 252, startPoint y: 239, endPoint x: 265, endPoint y: 264, distance: 28.0
click at [260, 264] on div "150m+ Total volume" at bounding box center [222, 277] width 193 height 98
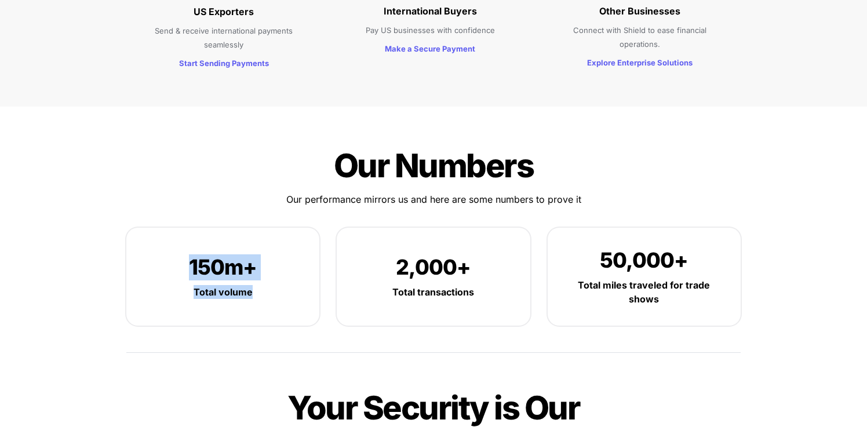
click at [253, 259] on div at bounding box center [253, 259] width 0 height 0
click at [307, 249] on div "150m+ Total volume" at bounding box center [222, 277] width 193 height 98
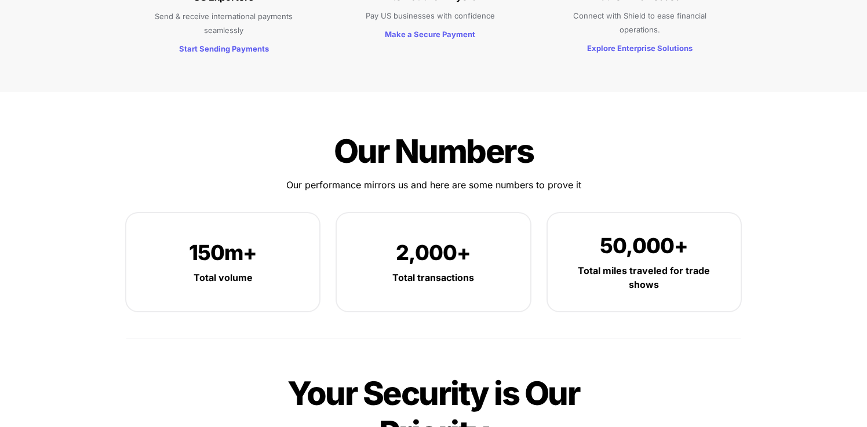
scroll to position [1774, 0]
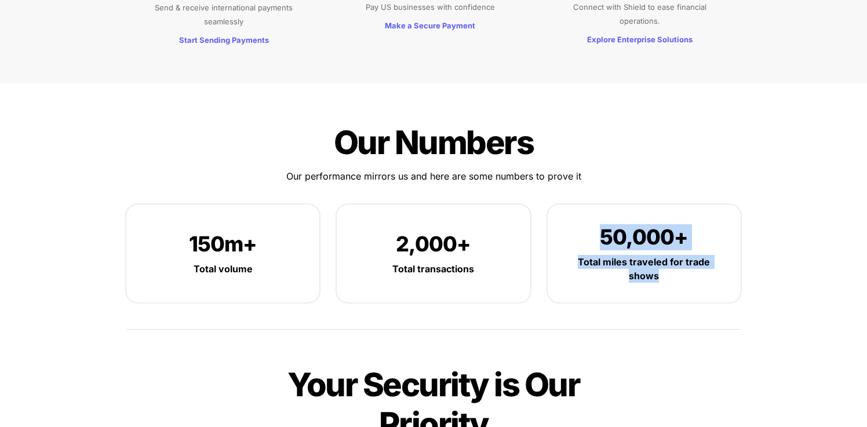
drag, startPoint x: 580, startPoint y: 194, endPoint x: 707, endPoint y: 240, distance: 135.5
click at [707, 240] on div "50,000+ Total miles traveled for trade shows" at bounding box center [644, 254] width 193 height 98
click at [700, 243] on div at bounding box center [700, 243] width 0 height 0
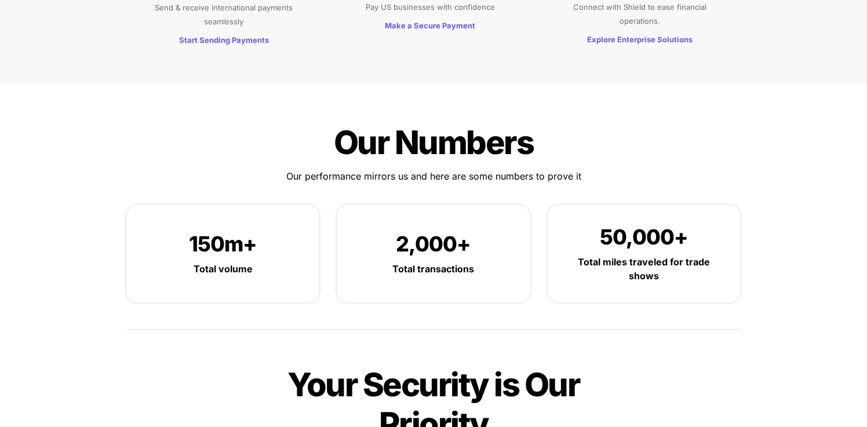
click at [536, 185] on div at bounding box center [434, 194] width 406 height 19
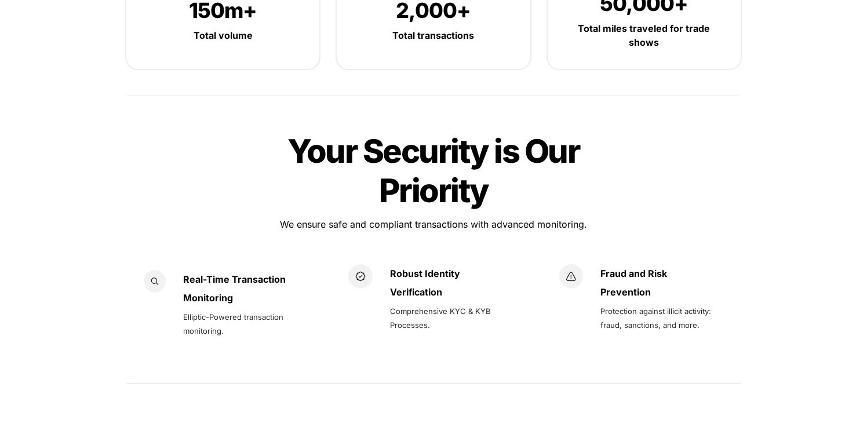
scroll to position [2030, 0]
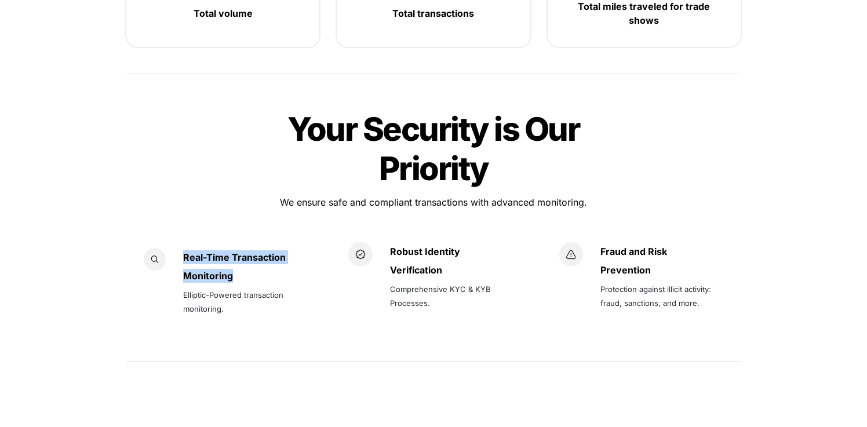
drag, startPoint x: 185, startPoint y: 215, endPoint x: 275, endPoint y: 243, distance: 94.2
click at [275, 248] on div "Real-Time Transaction Monitoring Elliptic-Powered transaction monitoring." at bounding box center [241, 292] width 116 height 88
click at [267, 243] on div at bounding box center [267, 243] width 0 height 0
drag, startPoint x: 170, startPoint y: 152, endPoint x: 260, endPoint y: 155, distance: 89.3
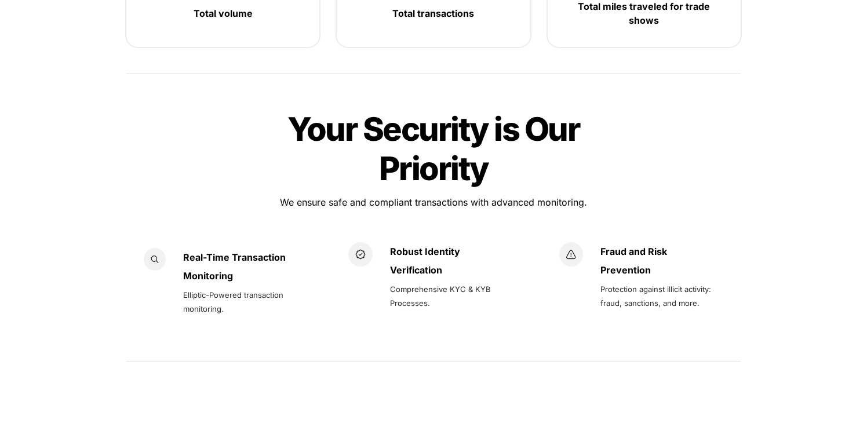
drag, startPoint x: 231, startPoint y: 148, endPoint x: 164, endPoint y: 148, distance: 67.2
drag, startPoint x: 391, startPoint y: 207, endPoint x: 504, endPoint y: 229, distance: 115.0
click at [446, 242] on div "Robust Identity Verification Comprehensive KYC & KYB Processes." at bounding box center [453, 277] width 126 height 70
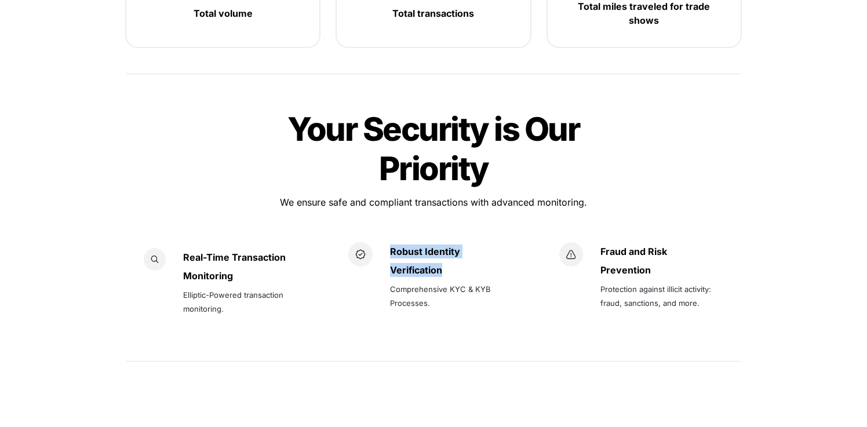
click at [504, 261] on p "Verification" at bounding box center [453, 270] width 126 height 19
drag, startPoint x: 471, startPoint y: 225, endPoint x: 474, endPoint y: 232, distance: 7.3
click at [474, 242] on div "Robust Identity Verification Comprehensive KYC & KYB Processes." at bounding box center [433, 277] width 170 height 70
click at [466, 237] on div at bounding box center [466, 237] width 0 height 0
drag, startPoint x: 255, startPoint y: 196, endPoint x: 205, endPoint y: 171, distance: 55.7
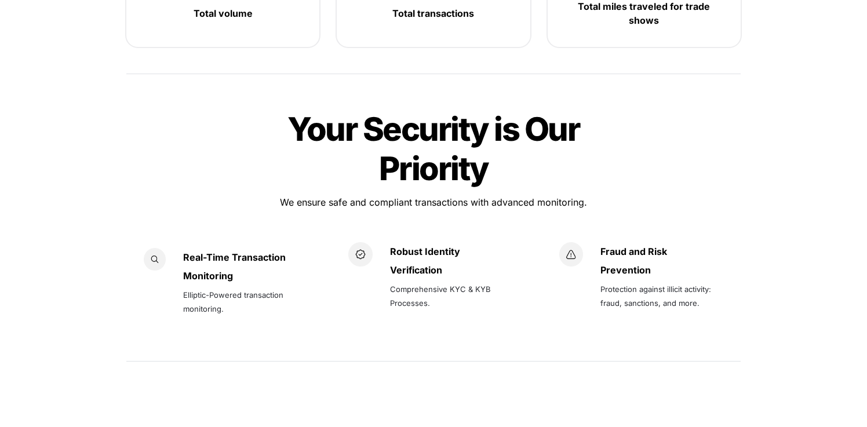
click at [254, 231] on div "Real-Time Transaction Monitoring Elliptic-Powered transaction monitoring." at bounding box center [222, 292] width 193 height 123
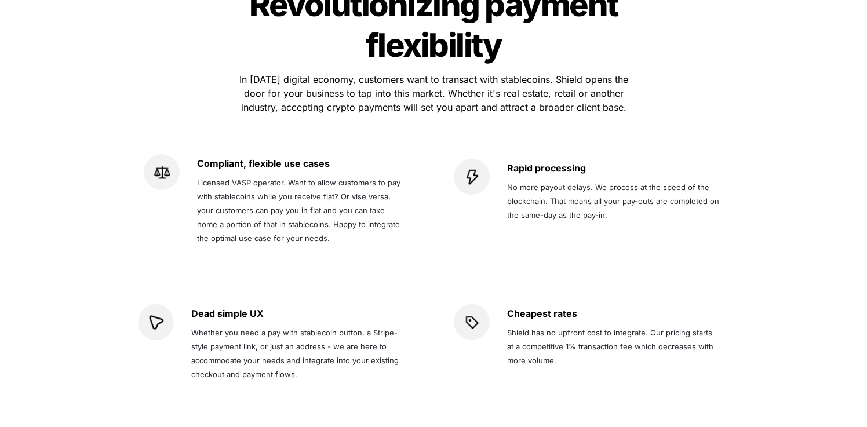
scroll to position [2375, 0]
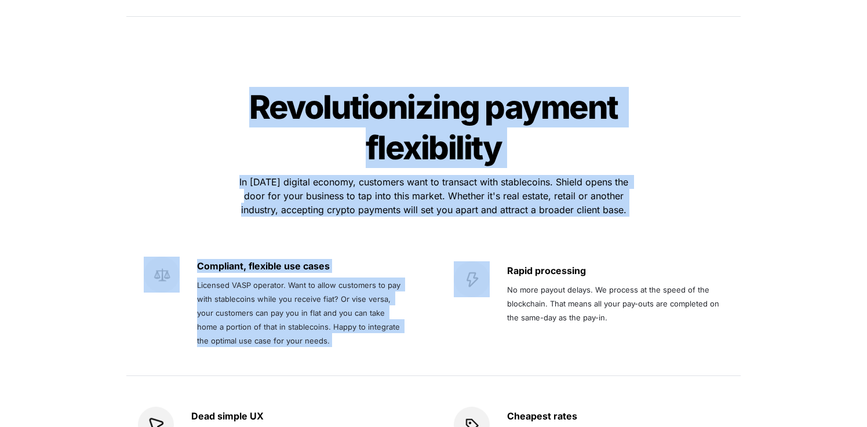
drag, startPoint x: 323, startPoint y: 63, endPoint x: 671, endPoint y: 181, distance: 368.0
click at [669, 179] on div "Revolutionizing payment flexibility Revolutionizing payment flexibility In toda…" at bounding box center [434, 296] width 638 height 450
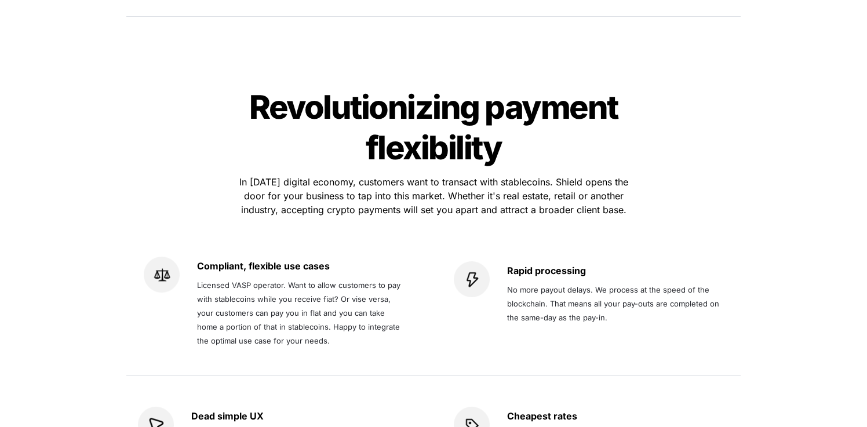
click at [645, 169] on div "Revolutionizing payment flexibility Revolutionizing payment flexibility In toda…" at bounding box center [434, 296] width 638 height 450
drag, startPoint x: 610, startPoint y: 161, endPoint x: 234, endPoint y: 49, distance: 392.3
click at [234, 71] on div "Revolutionizing payment flexibility Revolutionizing payment flexibility In toda…" at bounding box center [434, 296] width 638 height 450
copy div "Revolutionizing payment flexibility Revolutionizing payment flexibility In toda…"
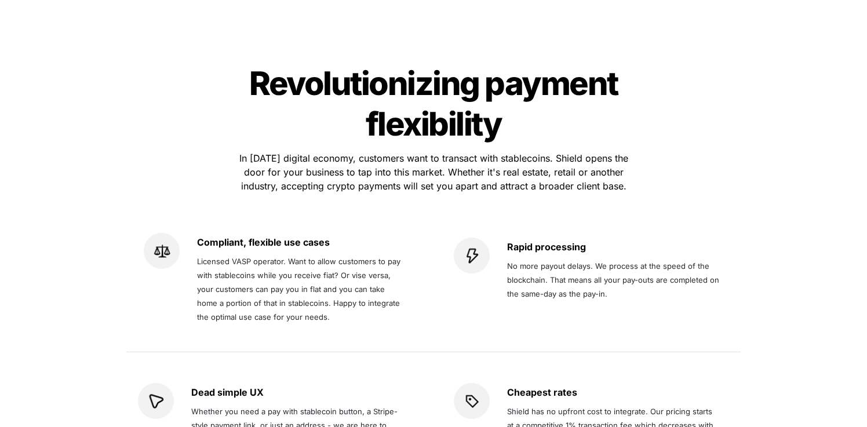
click at [201, 132] on div "Revolutionizing payment flexibility Revolutionizing payment flexibility In toda…" at bounding box center [434, 272] width 638 height 450
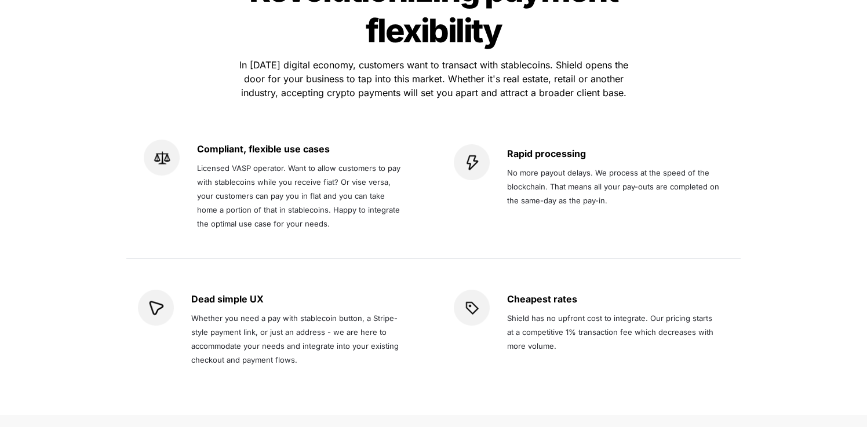
scroll to position [2494, 0]
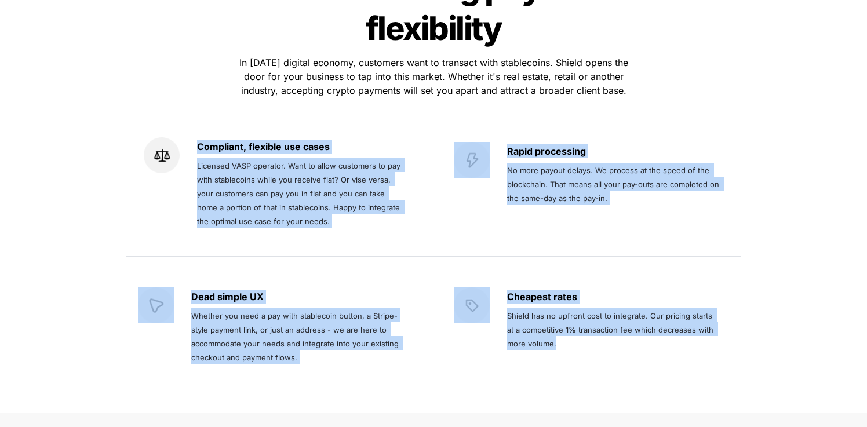
drag, startPoint x: 190, startPoint y: 99, endPoint x: 605, endPoint y: 280, distance: 453.4
click at [596, 298] on div "Revolutionizing payment flexibility Revolutionizing payment flexibility In toda…" at bounding box center [434, 176] width 638 height 450
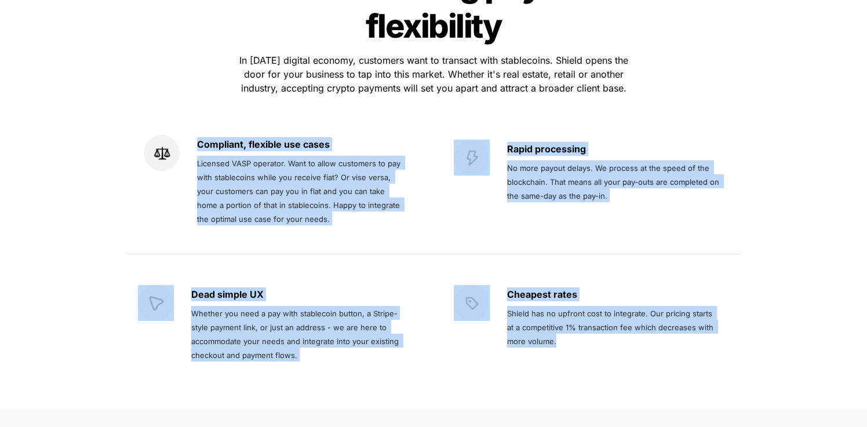
click at [686, 246] on div at bounding box center [433, 254] width 614 height 16
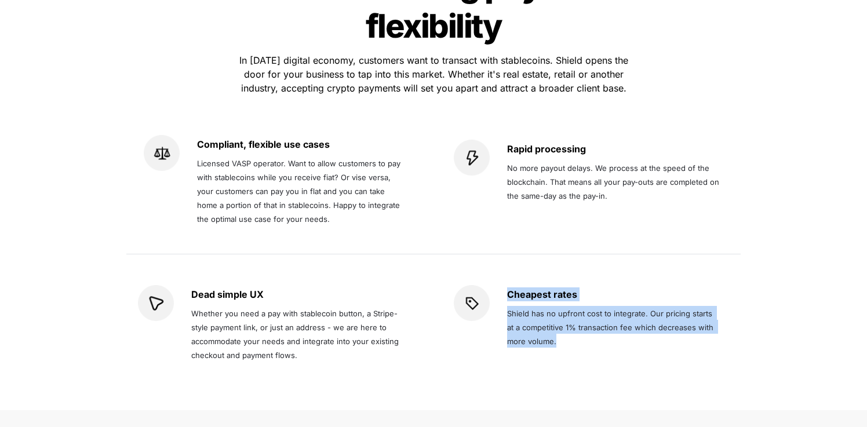
drag, startPoint x: 507, startPoint y: 256, endPoint x: 602, endPoint y: 309, distance: 108.2
click at [602, 309] on div "Cheapest rates Shield has no upfront cost to integrate. Our pricing starts at a…" at bounding box center [613, 317] width 213 height 65
click at [594, 307] on div at bounding box center [594, 307] width 0 height 0
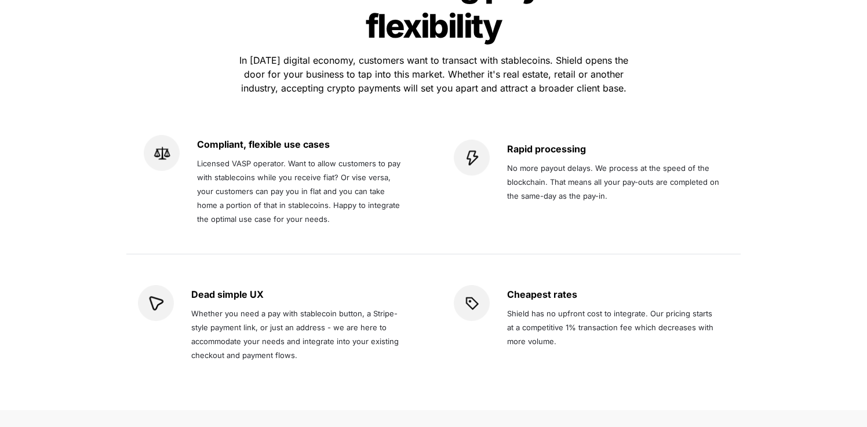
drag, startPoint x: 483, startPoint y: 181, endPoint x: 518, endPoint y: 159, distance: 41.7
drag, startPoint x: 516, startPoint y: 159, endPoint x: 558, endPoint y: 194, distance: 54.7
drag, startPoint x: 403, startPoint y: 199, endPoint x: 433, endPoint y: 196, distance: 29.8
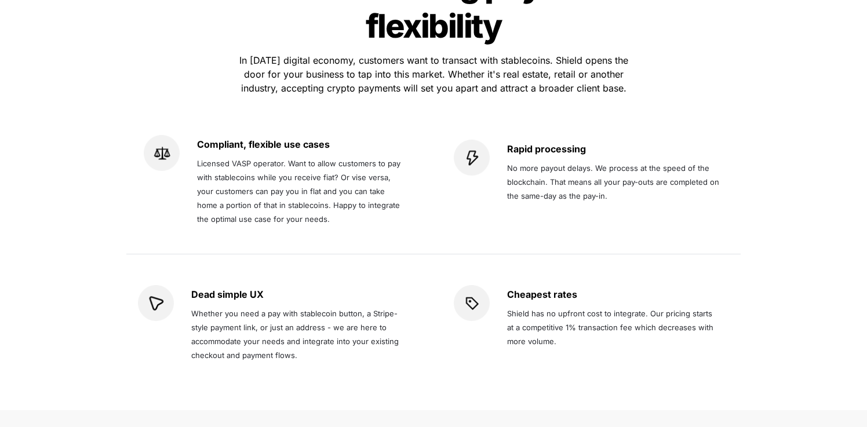
click at [403, 199] on div "Compliant, flexible use cases Licensed VASP operator. Want to allow customers t…" at bounding box center [275, 181] width 287 height 116
drag, startPoint x: 379, startPoint y: 300, endPoint x: 367, endPoint y: 304, distance: 12.3
click at [378, 309] on span "Whether you need a pay with stablecoin button, a Stripe-style payment link, or …" at bounding box center [296, 334] width 210 height 51
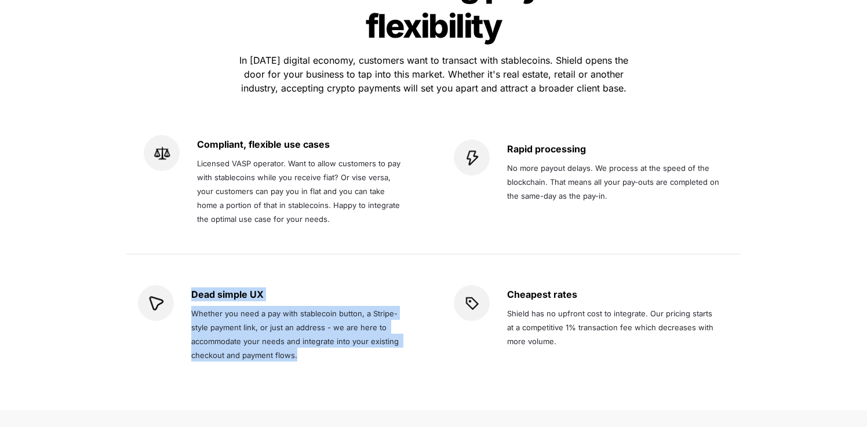
drag, startPoint x: 289, startPoint y: 316, endPoint x: 187, endPoint y: 251, distance: 121.2
click at [187, 285] on div "Dead simple UX Whether you need a pay with stablecoin button, a Stripe-style pa…" at bounding box center [275, 324] width 275 height 79
click at [180, 233] on div at bounding box center [180, 233] width 0 height 0
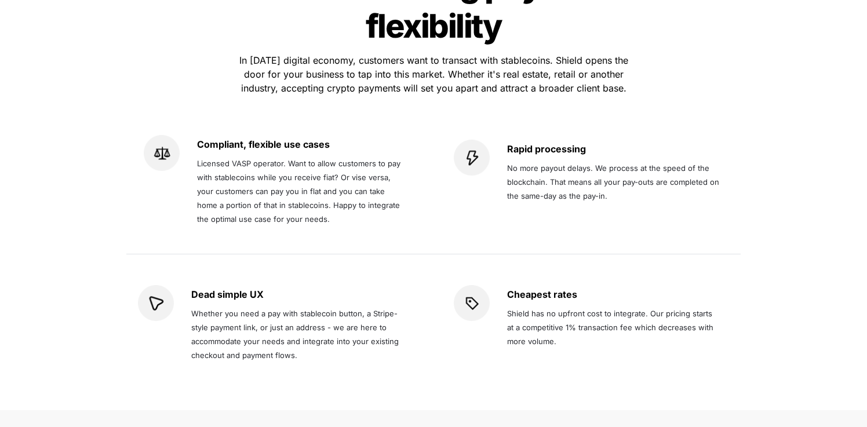
drag, startPoint x: 198, startPoint y: 142, endPoint x: 293, endPoint y: 186, distance: 105.3
click at [490, 174] on div "Rapid processing No more payout delays. We process at the speed of the blockcha…" at bounding box center [591, 181] width 275 height 83
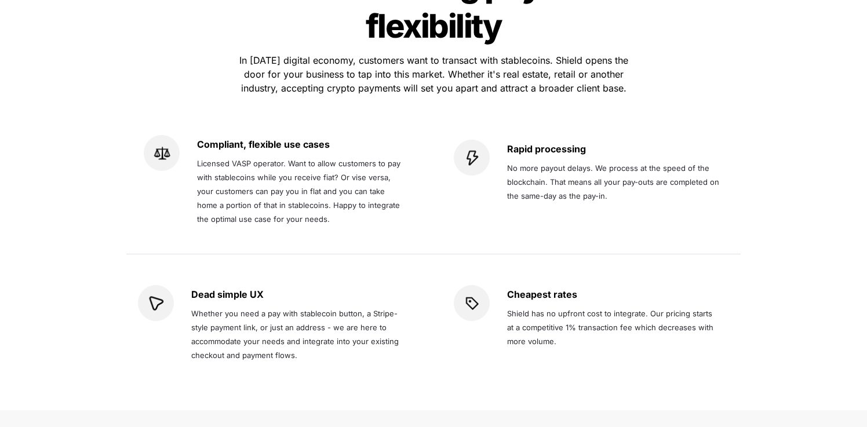
scroll to position [2473, 0]
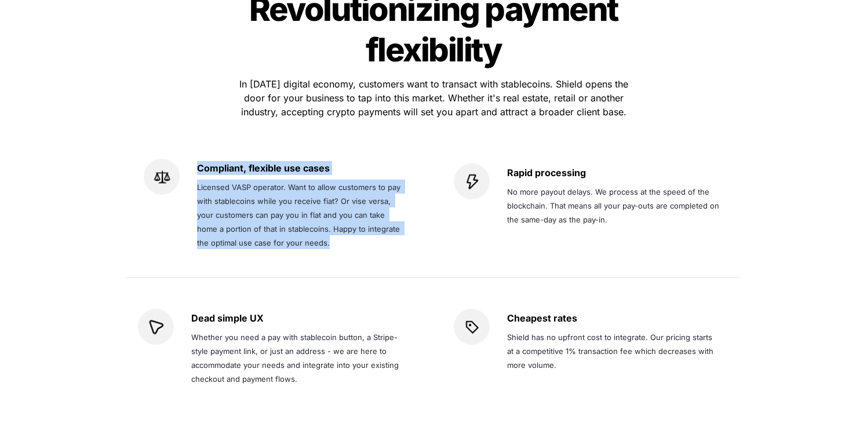
drag, startPoint x: 196, startPoint y: 128, endPoint x: 356, endPoint y: 200, distance: 175.6
click at [358, 199] on div "Compliant, flexible use cases Licensed VASP operator. Want to allow customers t…" at bounding box center [276, 205] width 264 height 93
copy div "Compliant, flexible use cases Licensed VASP operator. Want to allow customers t…"
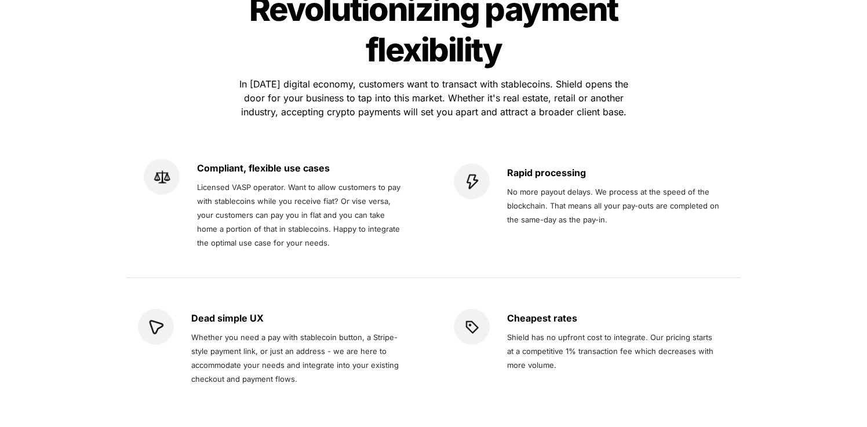
click at [715, 188] on p "No more payout delays. We process at the speed of the blockchain. That means al…" at bounding box center [613, 205] width 213 height 46
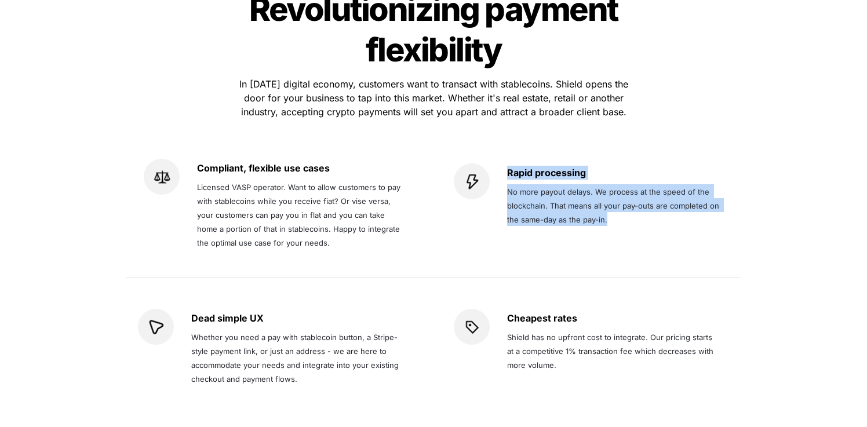
drag, startPoint x: 508, startPoint y: 132, endPoint x: 631, endPoint y: 173, distance: 129.8
click at [631, 173] on div "Rapid processing No more payout delays. We process at the speed of the blockcha…" at bounding box center [613, 204] width 213 height 83
click at [624, 185] on div at bounding box center [624, 185] width 0 height 0
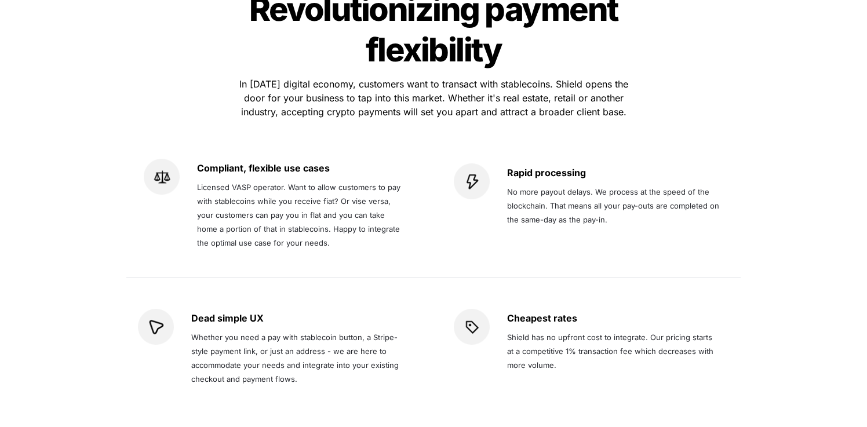
drag, startPoint x: 513, startPoint y: 306, endPoint x: 548, endPoint y: 336, distance: 46.0
click at [751, 152] on div "Revolutionizing payment flexibility Revolutionizing payment flexibility In toda…" at bounding box center [434, 198] width 638 height 450
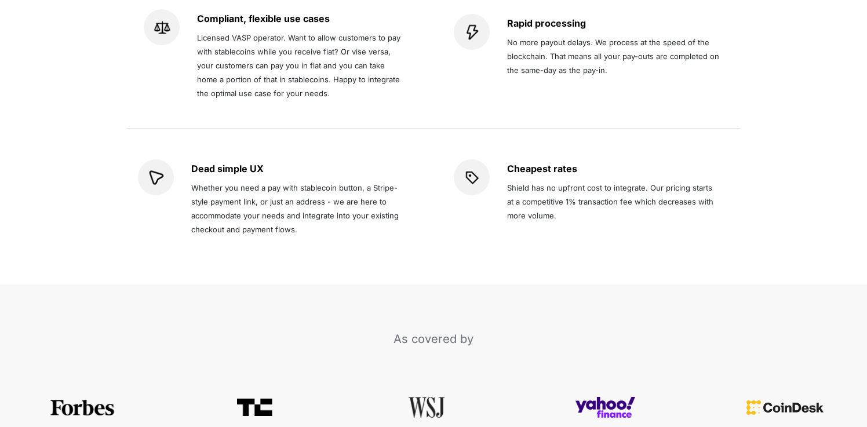
scroll to position [2719, 0]
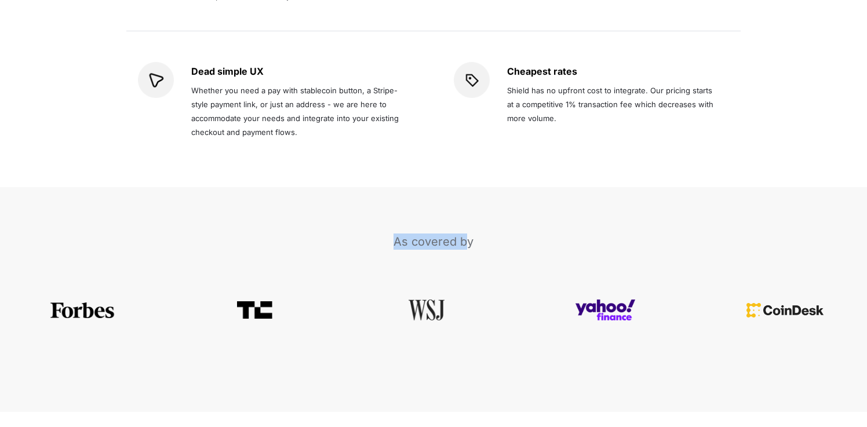
drag, startPoint x: 389, startPoint y: 201, endPoint x: 466, endPoint y: 203, distance: 76.6
click at [466, 231] on p "As covered by" at bounding box center [434, 241] width 464 height 21
click at [494, 231] on p "As covered by" at bounding box center [434, 241] width 464 height 21
drag, startPoint x: 468, startPoint y: 202, endPoint x: 376, endPoint y: 203, distance: 91.6
click at [376, 231] on p "As covered by" at bounding box center [434, 241] width 464 height 21
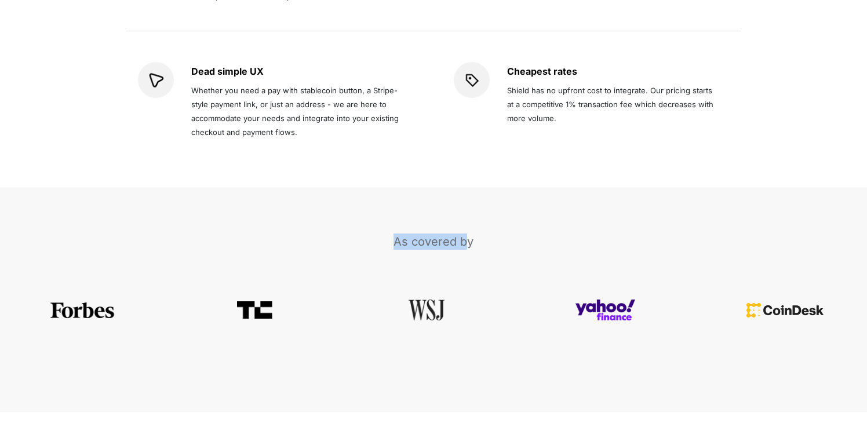
click at [320, 231] on p "As covered by" at bounding box center [434, 241] width 464 height 21
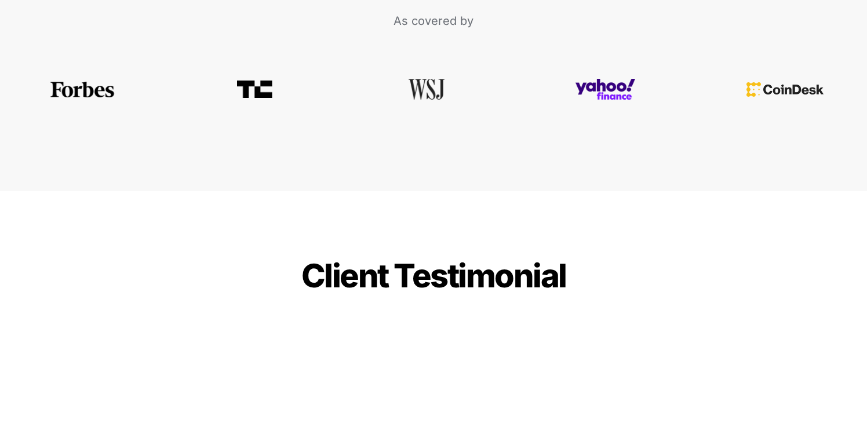
scroll to position [2943, 0]
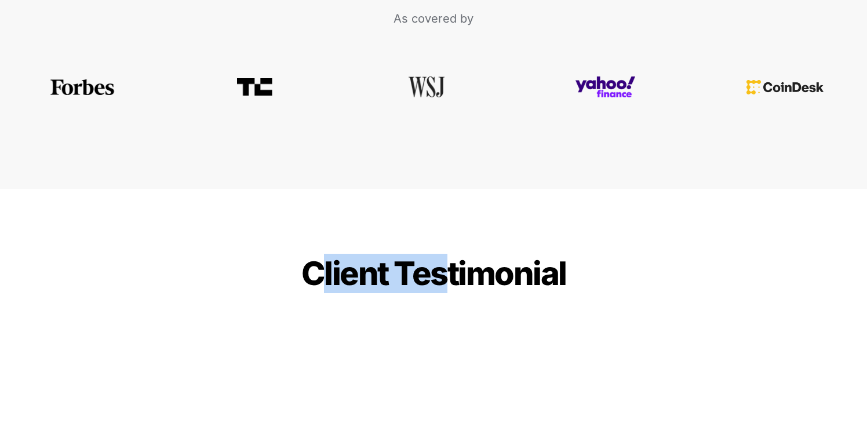
drag, startPoint x: 405, startPoint y: 234, endPoint x: 452, endPoint y: 232, distance: 46.4
click at [439, 254] on span "Client Testimonial" at bounding box center [433, 273] width 265 height 39
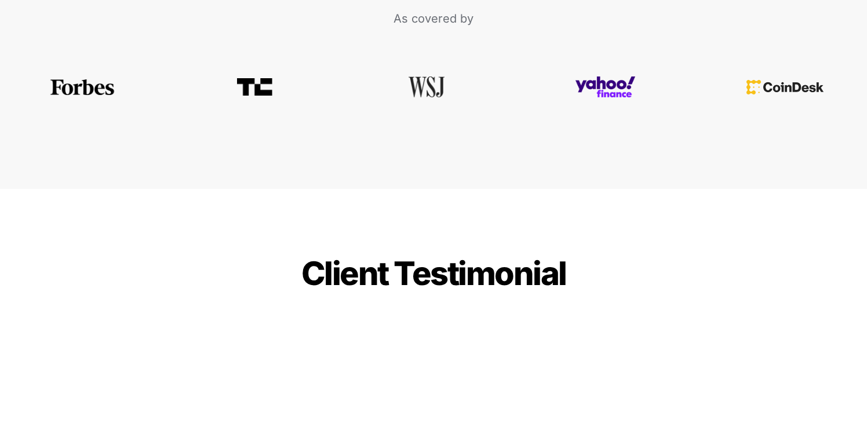
click at [461, 254] on span "Client Testimonial" at bounding box center [433, 273] width 265 height 39
drag, startPoint x: 476, startPoint y: 234, endPoint x: 408, endPoint y: 228, distance: 68.0
click at [386, 254] on span "Client Testimonial" at bounding box center [433, 273] width 265 height 39
click at [487, 254] on span "Client Testimonial" at bounding box center [433, 273] width 265 height 39
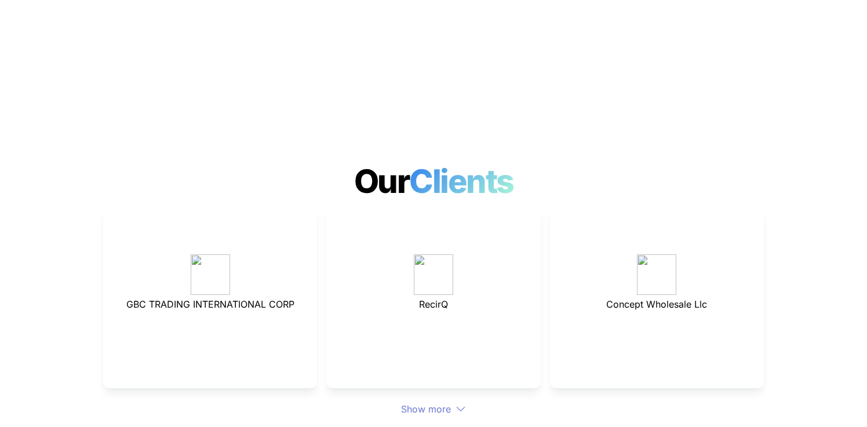
scroll to position [3384, 0]
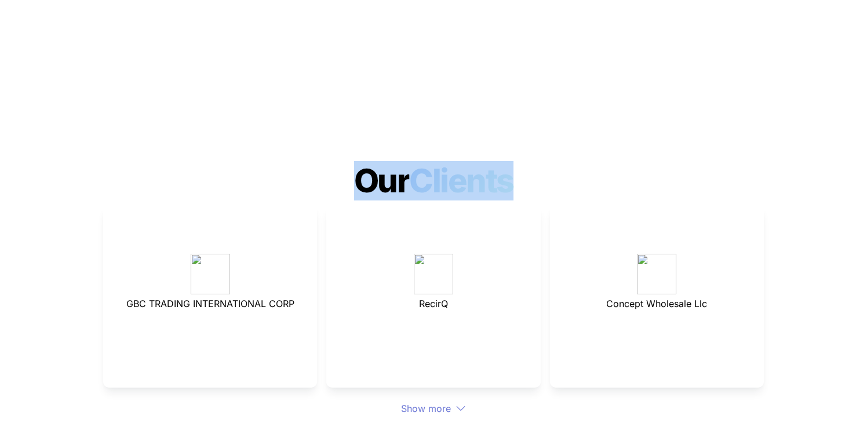
drag, startPoint x: 354, startPoint y: 150, endPoint x: 529, endPoint y: 154, distance: 175.7
click at [529, 156] on h1 "Our Clients" at bounding box center [433, 180] width 867 height 49
click at [595, 156] on h1 "Our Clients" at bounding box center [433, 180] width 867 height 49
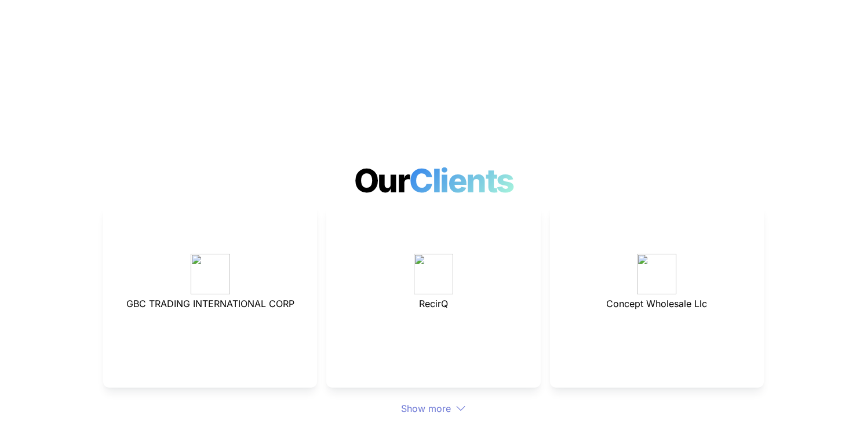
click at [456, 403] on icon at bounding box center [461, 408] width 10 height 10
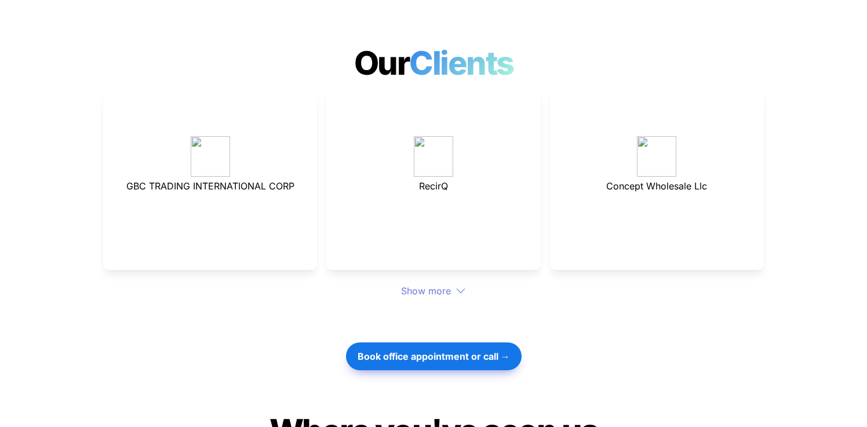
click at [453, 284] on div "Show more" at bounding box center [433, 291] width 661 height 14
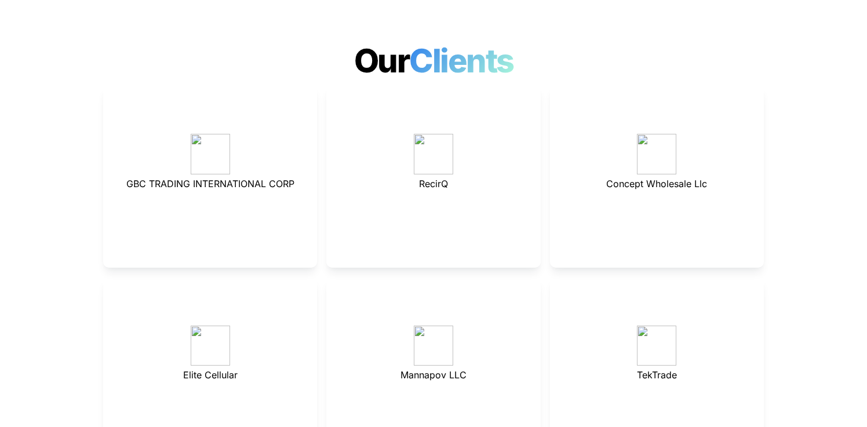
click at [416, 289] on p at bounding box center [433, 298] width 185 height 19
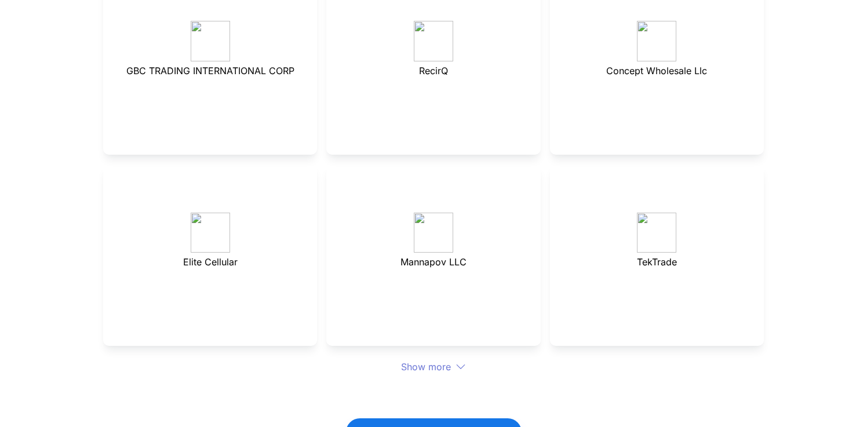
scroll to position [3511, 0]
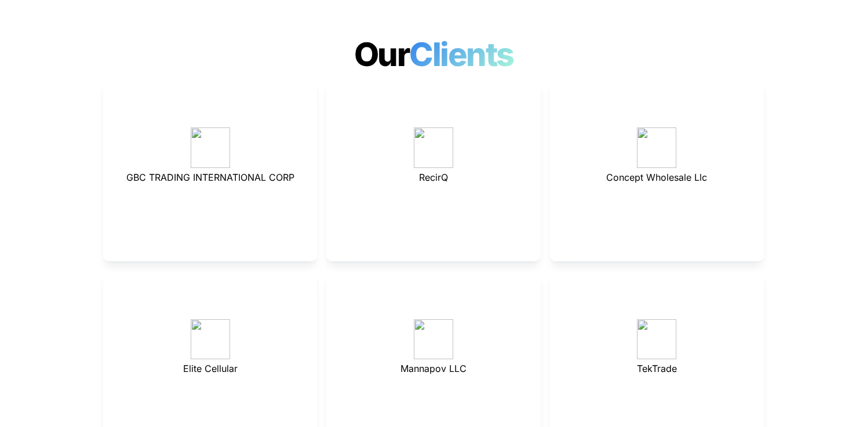
drag, startPoint x: 145, startPoint y: 133, endPoint x: 283, endPoint y: 133, distance: 137.9
click at [283, 133] on div "GBC TRADING INTERNATIONAL CORP" at bounding box center [210, 170] width 214 height 183
drag, startPoint x: 296, startPoint y: 134, endPoint x: 151, endPoint y: 130, distance: 144.4
click at [161, 168] on p "GBC TRADING INTERNATIONAL CORP" at bounding box center [210, 177] width 185 height 19
drag, startPoint x: 172, startPoint y: 143, endPoint x: 340, endPoint y: 155, distance: 167.9
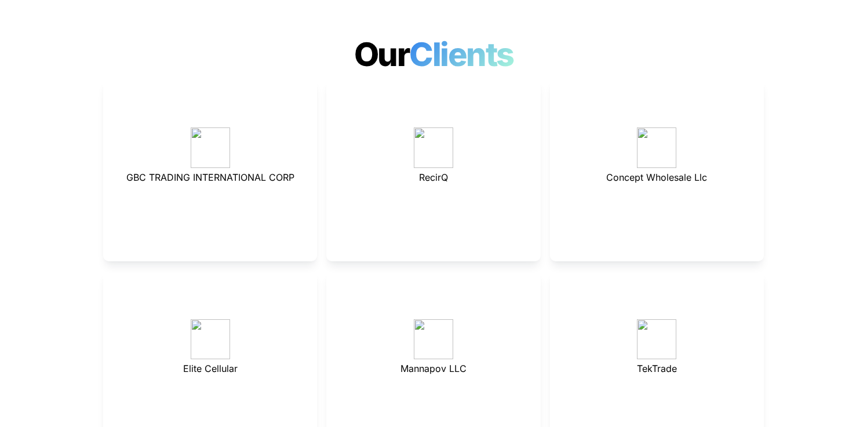
click at [321, 155] on div "GBC TRADING INTERNATIONAL CORP RecirQ Concept Wholesale Llc Elite Cellular Mann…" at bounding box center [433, 266] width 661 height 374
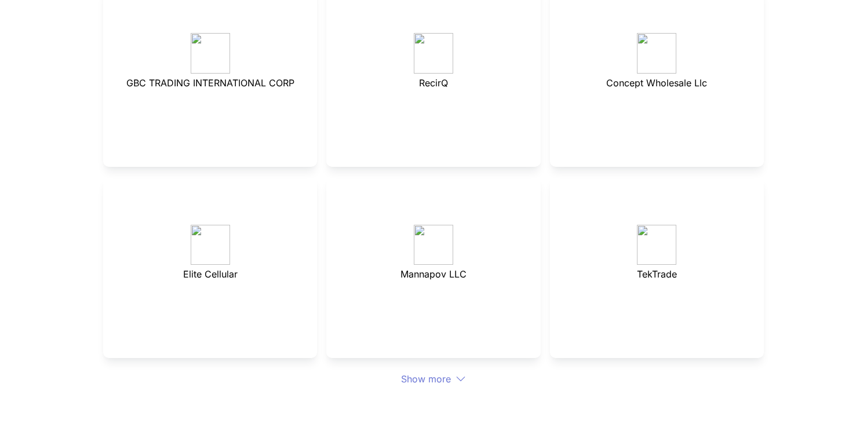
scroll to position [3636, 0]
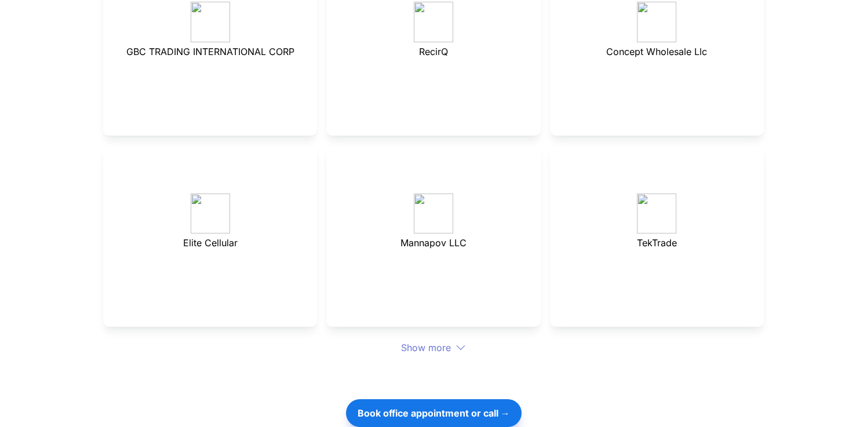
click at [431, 97] on div "GBC TRADING INTERNATIONAL CORP RecirQ Concept Wholesale Llc Elite Cellular Mann…" at bounding box center [433, 140] width 661 height 374
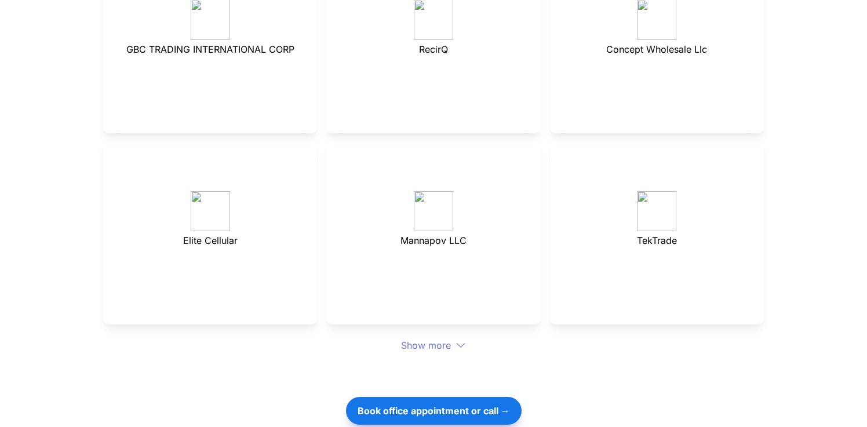
click at [454, 338] on div "Show more" at bounding box center [433, 345] width 661 height 14
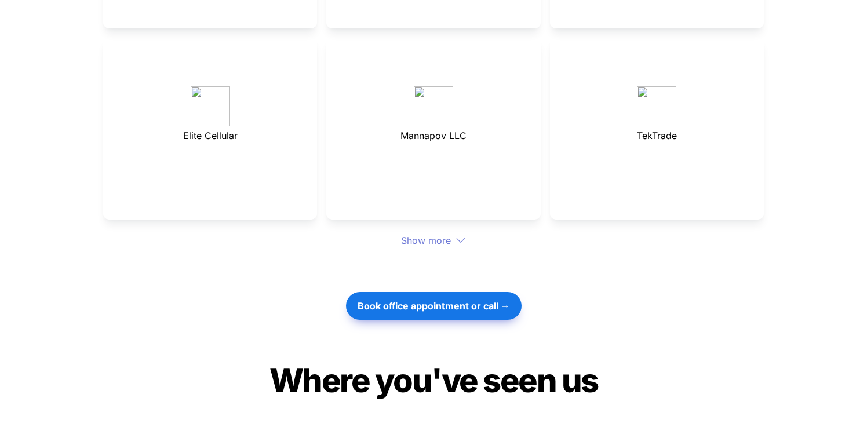
scroll to position [3362, 0]
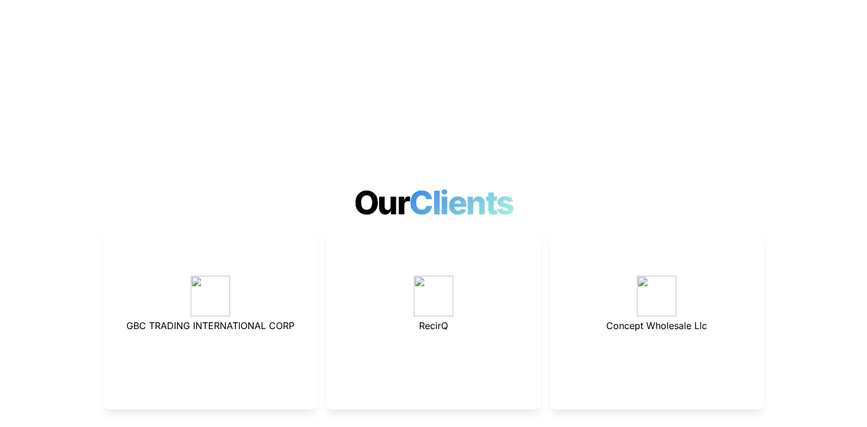
click at [216, 320] on span "GBC TRADING INTERNATIONAL CORP" at bounding box center [210, 326] width 168 height 12
click at [143, 179] on h1 "Our Clients" at bounding box center [433, 203] width 867 height 49
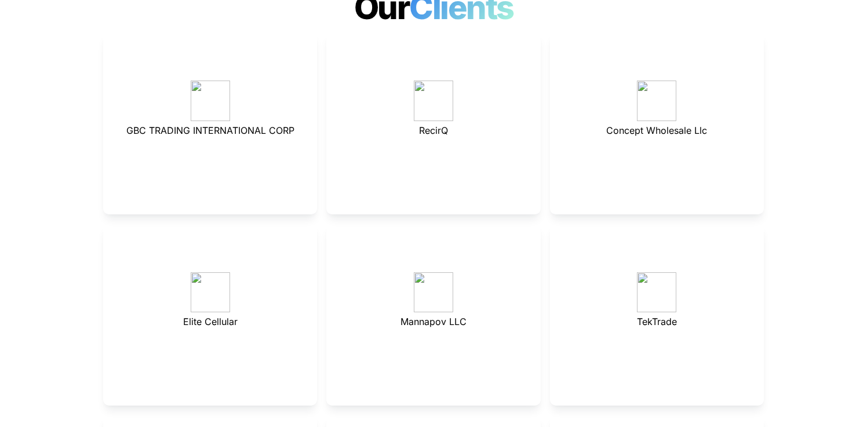
scroll to position [3558, 0]
click at [440, 124] on span "RecirQ" at bounding box center [433, 130] width 29 height 12
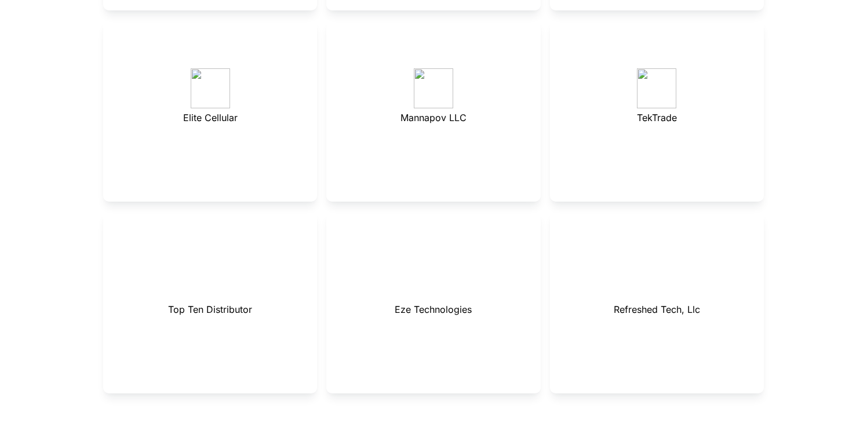
scroll to position [3889, 0]
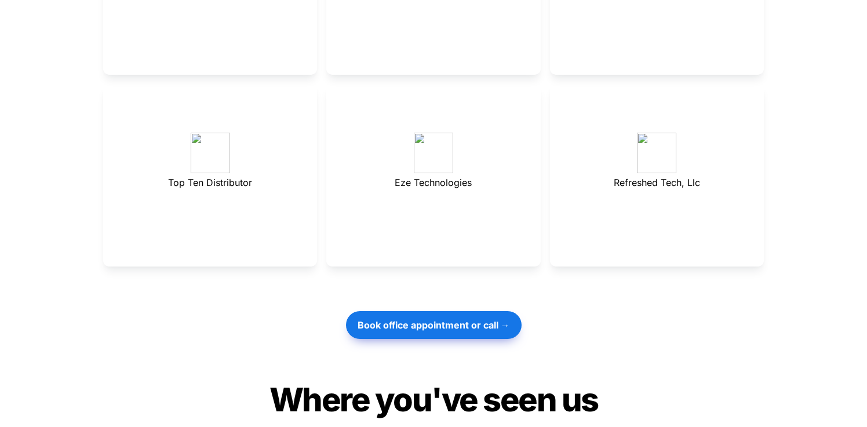
click at [250, 154] on div "Top Ten Distributor" at bounding box center [210, 175] width 214 height 183
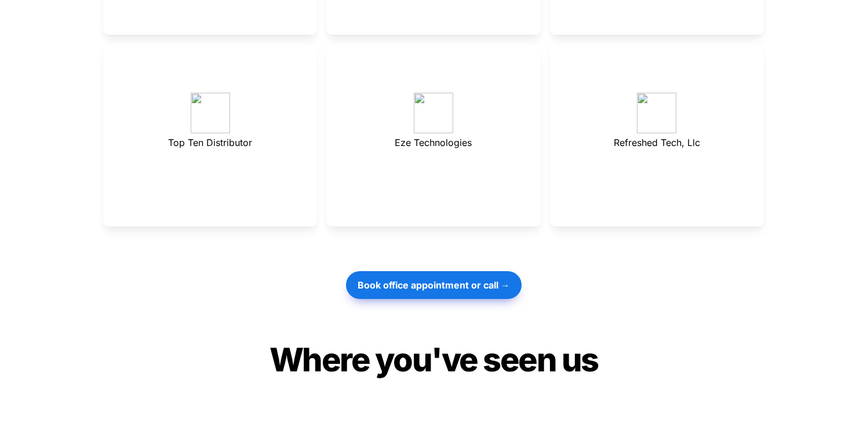
click at [618, 227] on div at bounding box center [434, 246] width 406 height 39
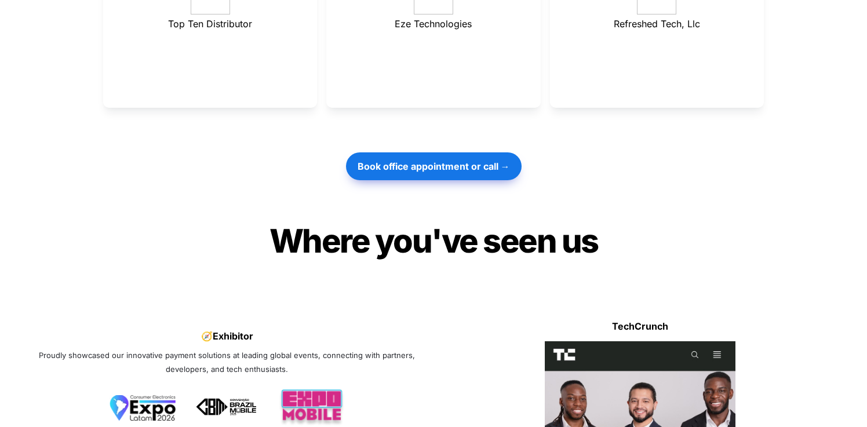
scroll to position [4051, 0]
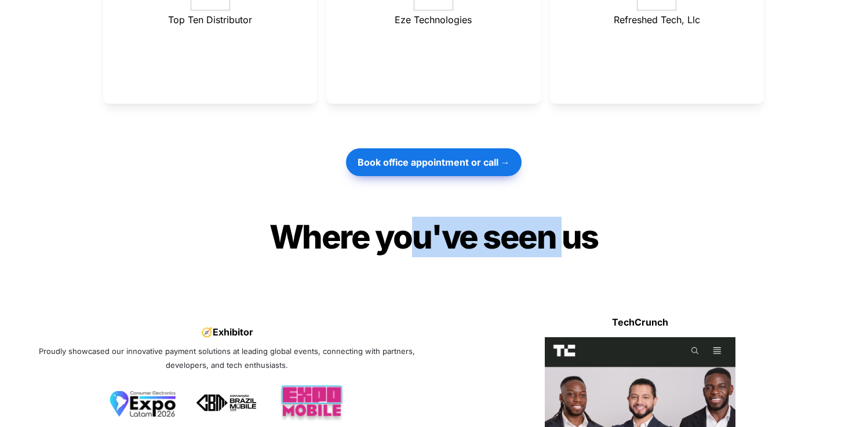
drag, startPoint x: 438, startPoint y: 206, endPoint x: 566, endPoint y: 208, distance: 127.5
click at [566, 217] on span "Where you've seen us" at bounding box center [434, 236] width 329 height 39
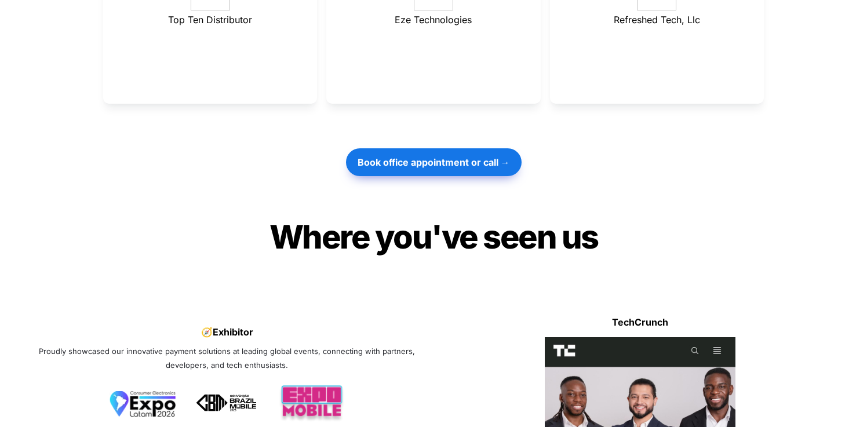
click at [627, 212] on h1 "Where you've seen us" at bounding box center [434, 237] width 406 height 50
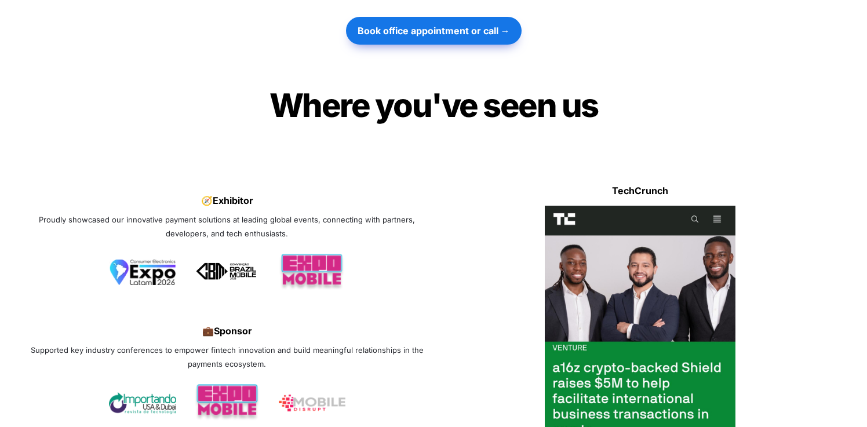
scroll to position [4569, 0]
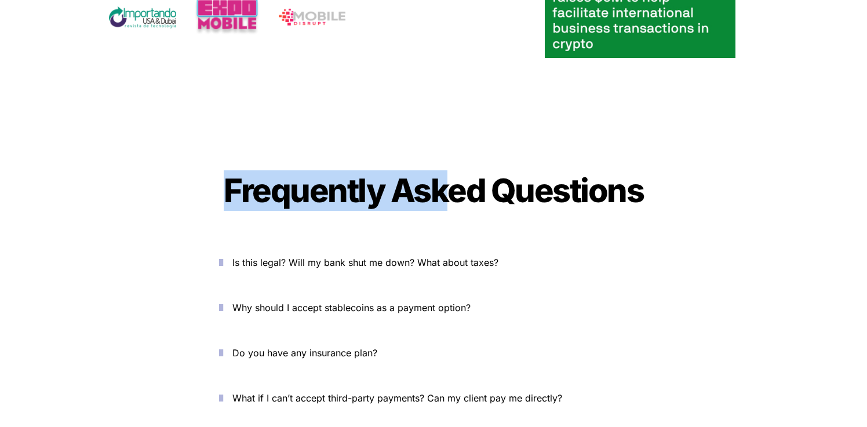
drag, startPoint x: 359, startPoint y: 154, endPoint x: 445, endPoint y: 155, distance: 85.8
click at [445, 171] on span "Frequently Asked Questions" at bounding box center [434, 190] width 420 height 39
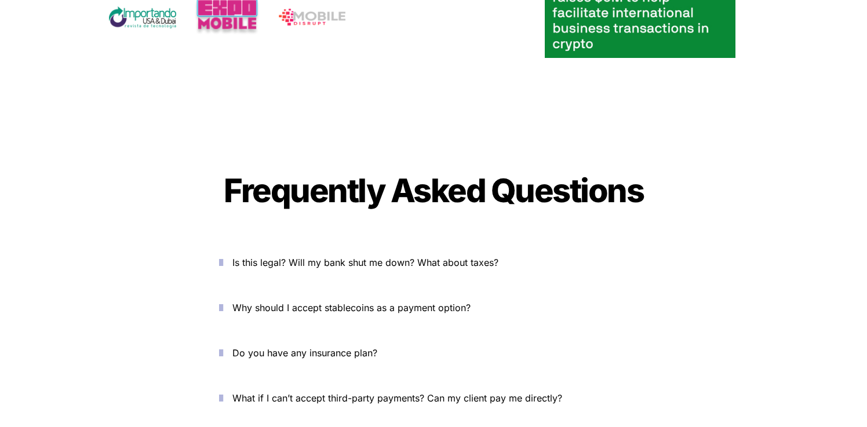
drag, startPoint x: 509, startPoint y: 155, endPoint x: 527, endPoint y: 154, distance: 18.0
click at [509, 171] on span "Frequently Asked Questions" at bounding box center [434, 190] width 420 height 39
